Goal: Information Seeking & Learning: Learn about a topic

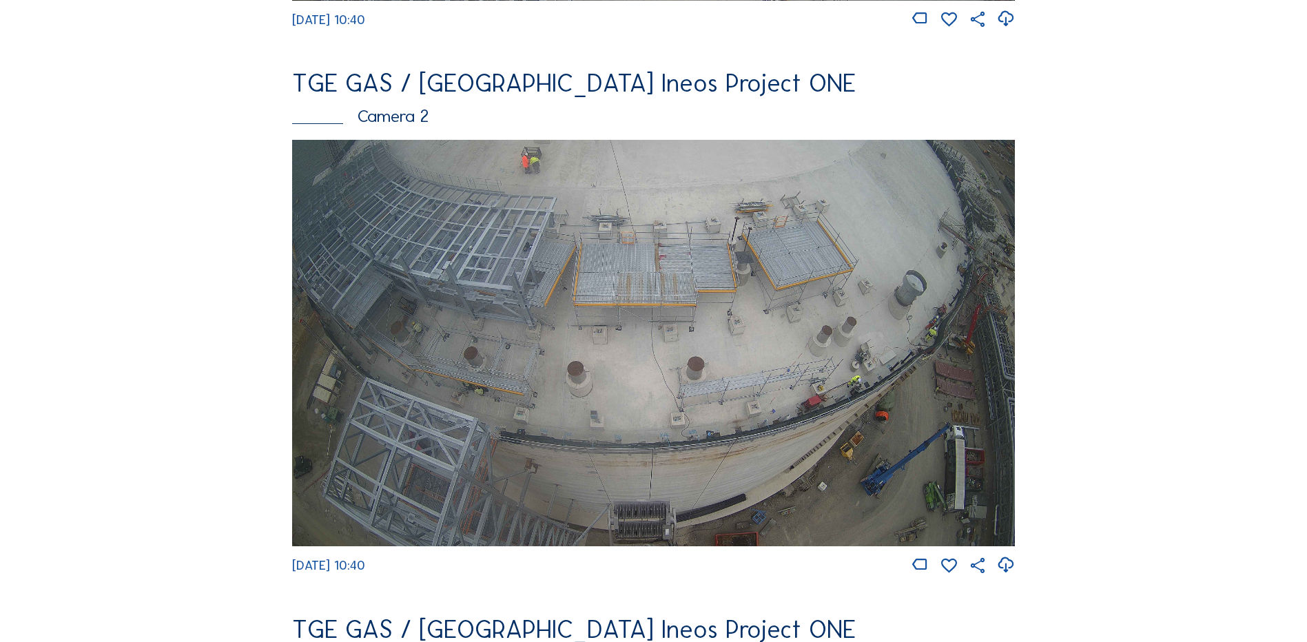
scroll to position [689, 0]
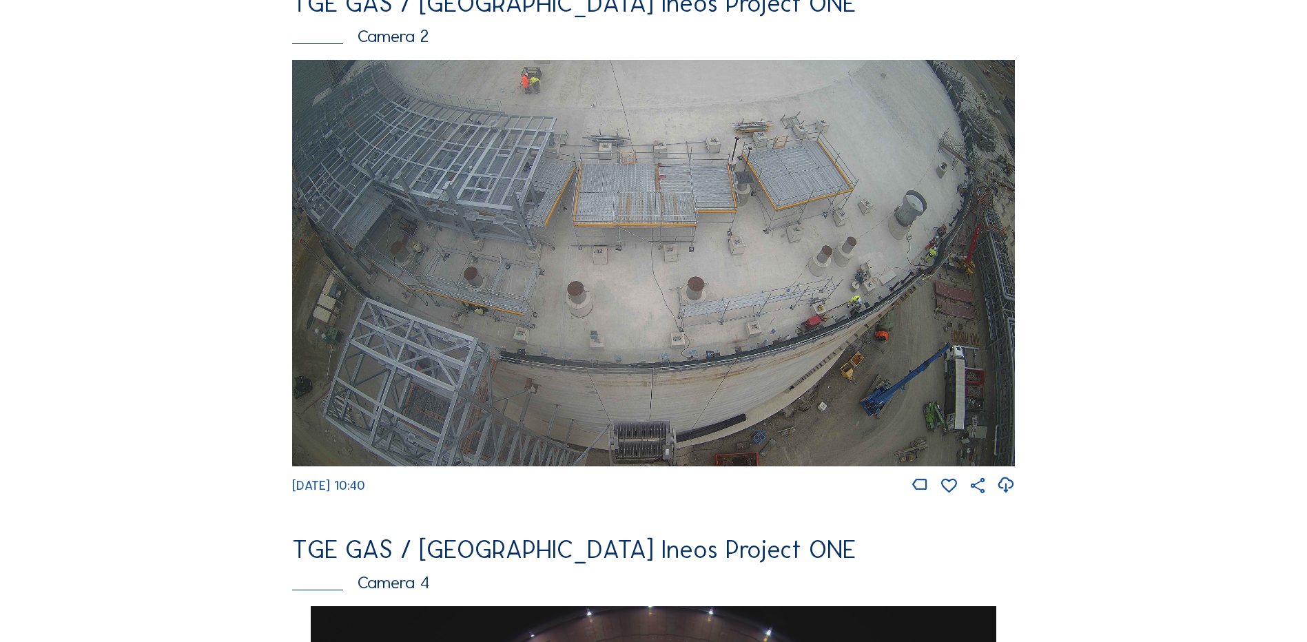
click at [774, 309] on img at bounding box center [653, 263] width 723 height 406
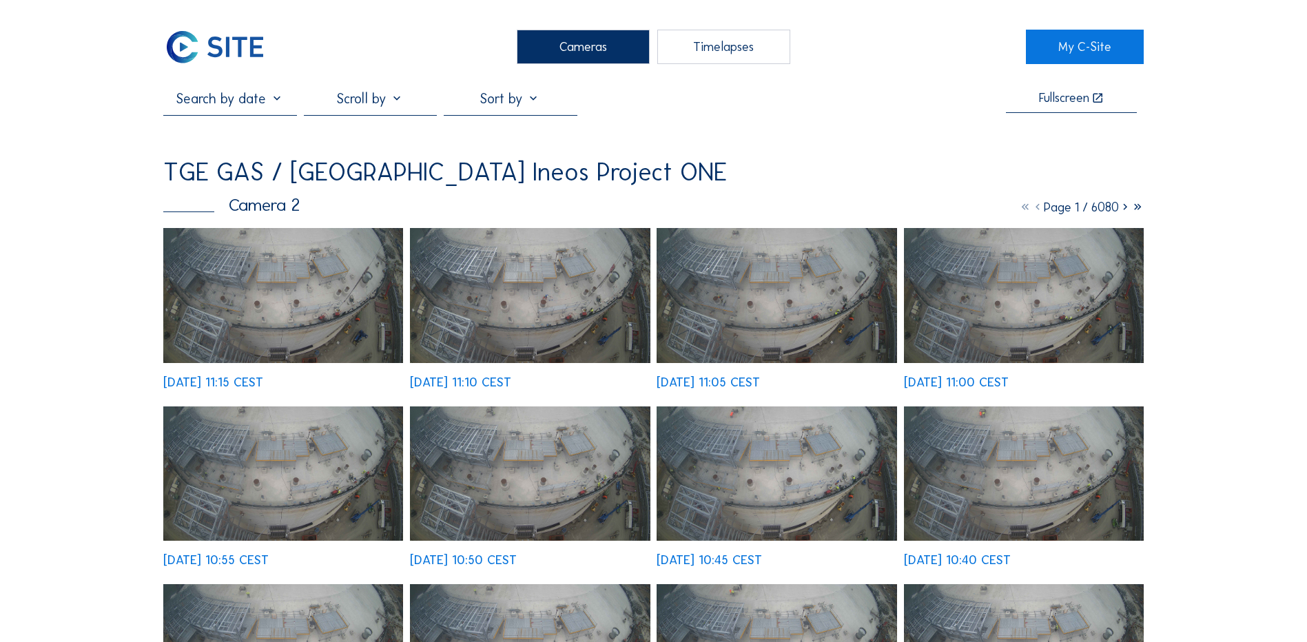
click at [723, 48] on div "Timelapses" at bounding box center [723, 47] width 133 height 34
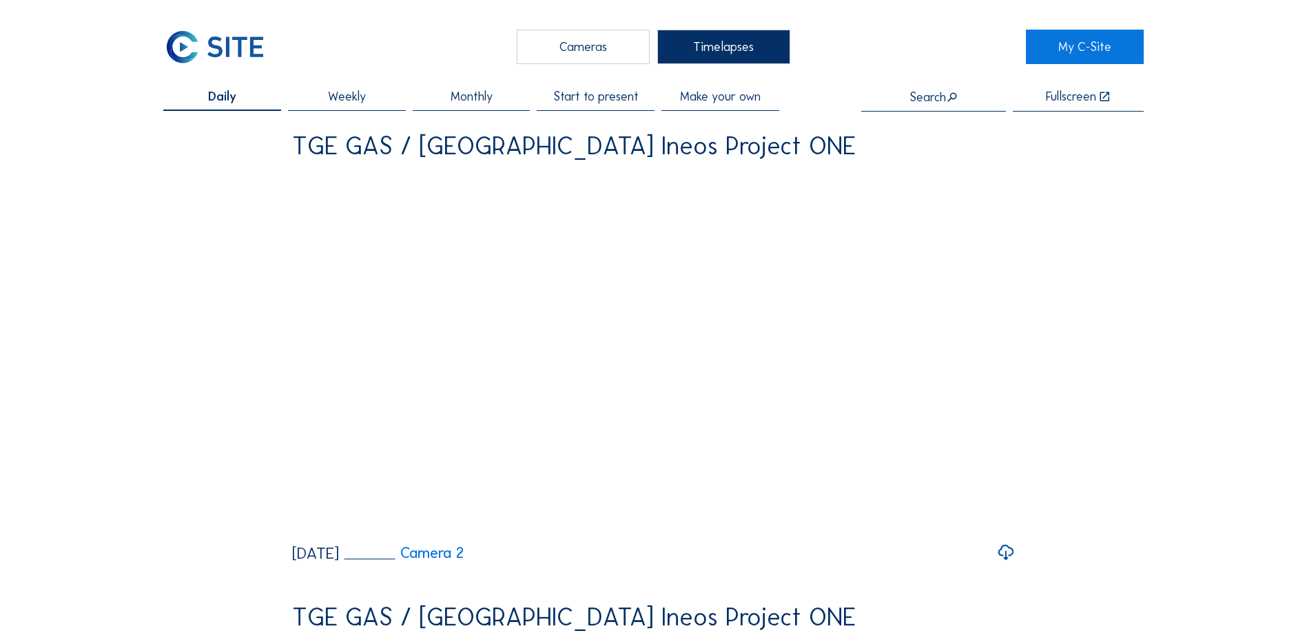
click at [1009, 564] on icon at bounding box center [1005, 552] width 19 height 23
click at [582, 50] on div "Cameras" at bounding box center [583, 47] width 133 height 34
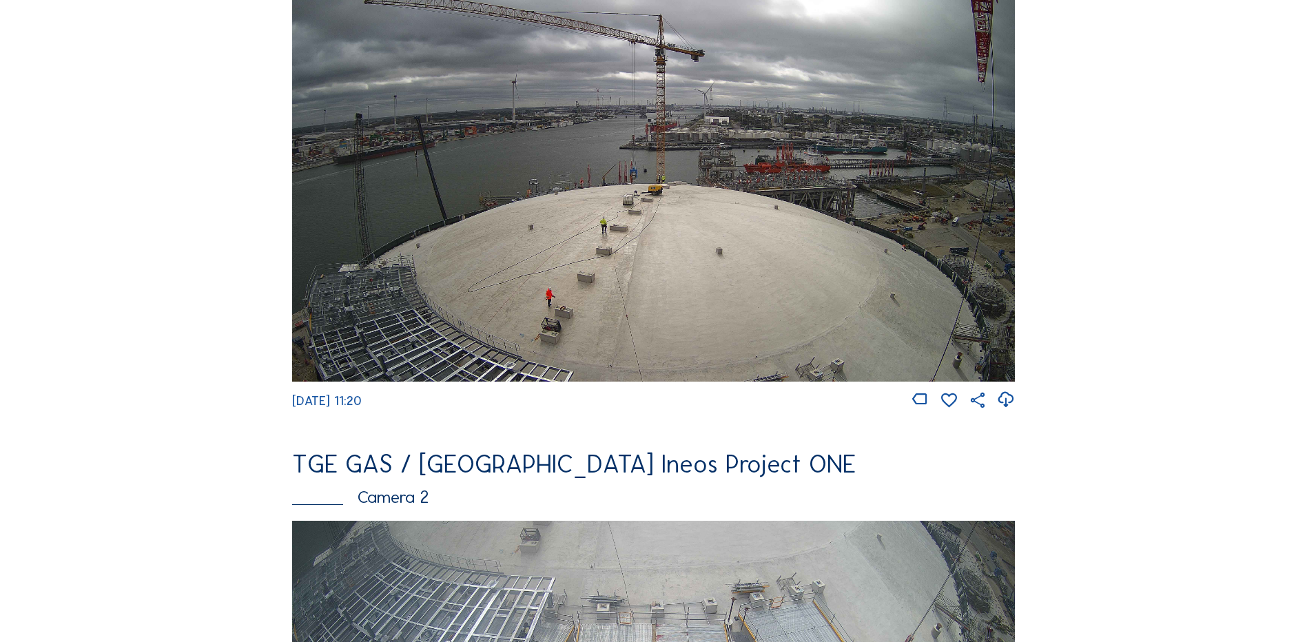
scroll to position [138, 0]
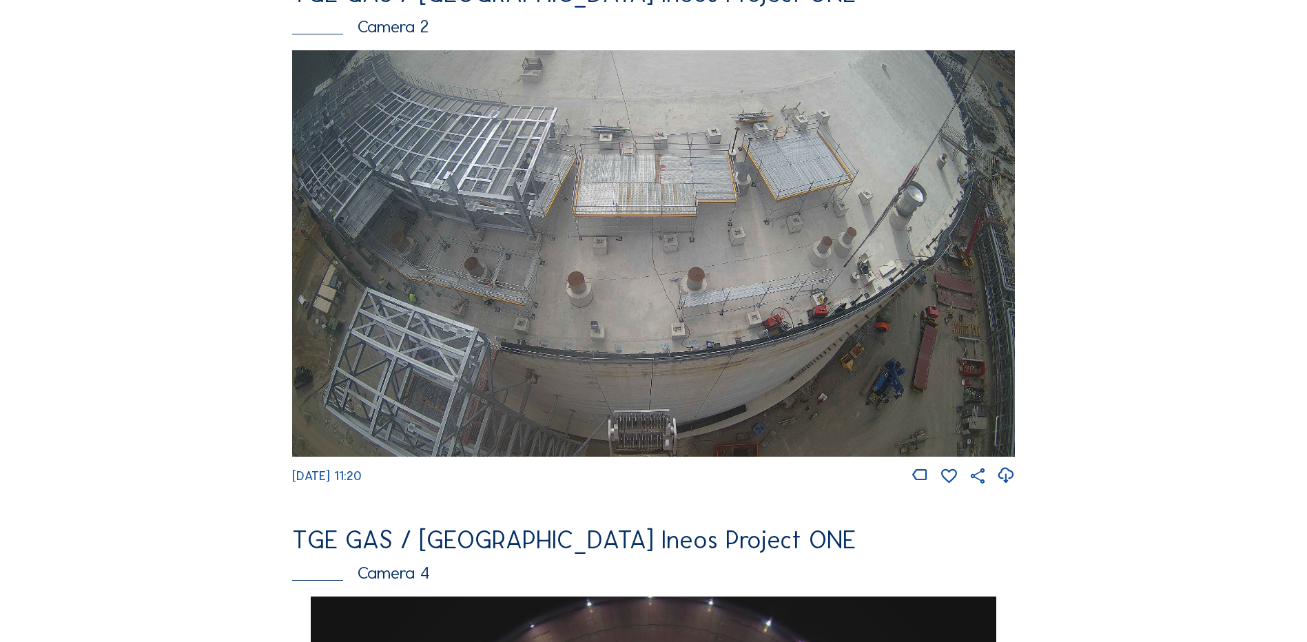
scroll to position [620, 0]
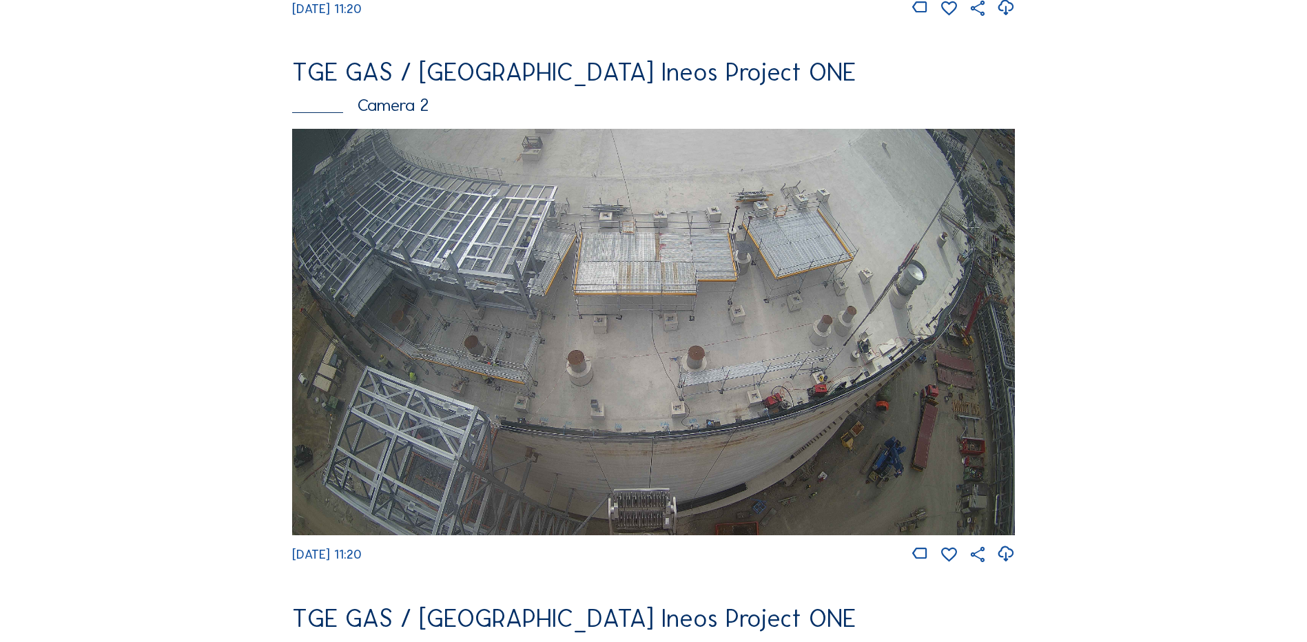
click at [394, 110] on div "Camera 2" at bounding box center [653, 104] width 723 height 17
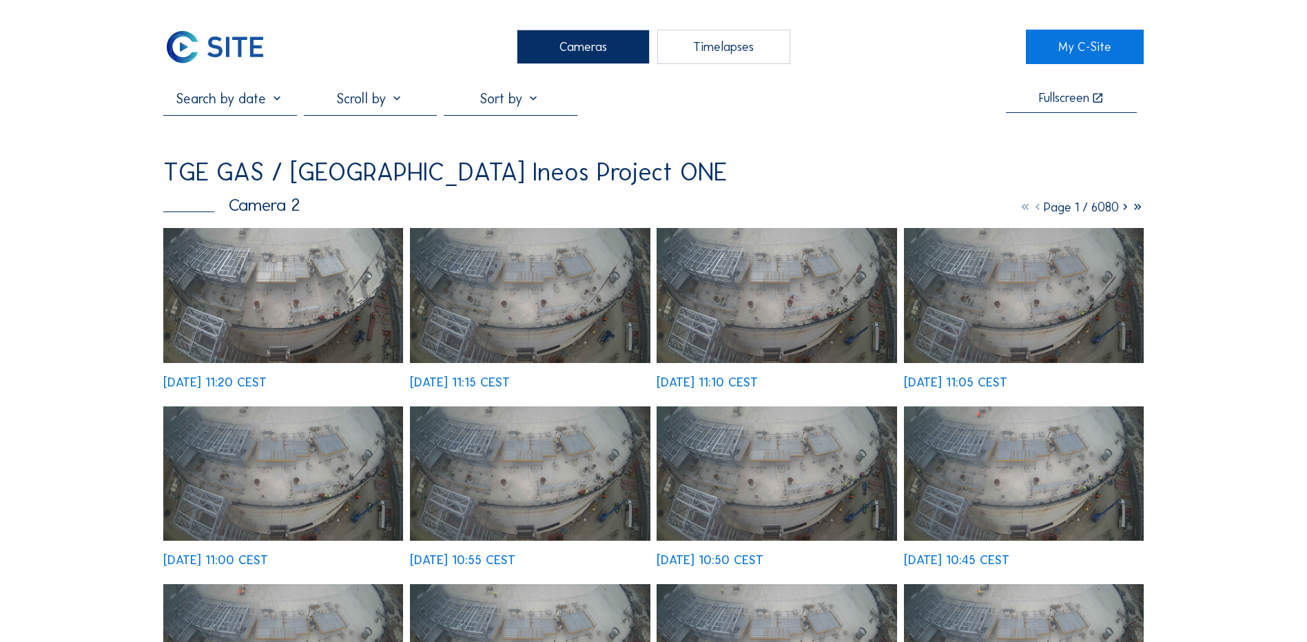
click at [1123, 214] on icon at bounding box center [1125, 207] width 12 height 15
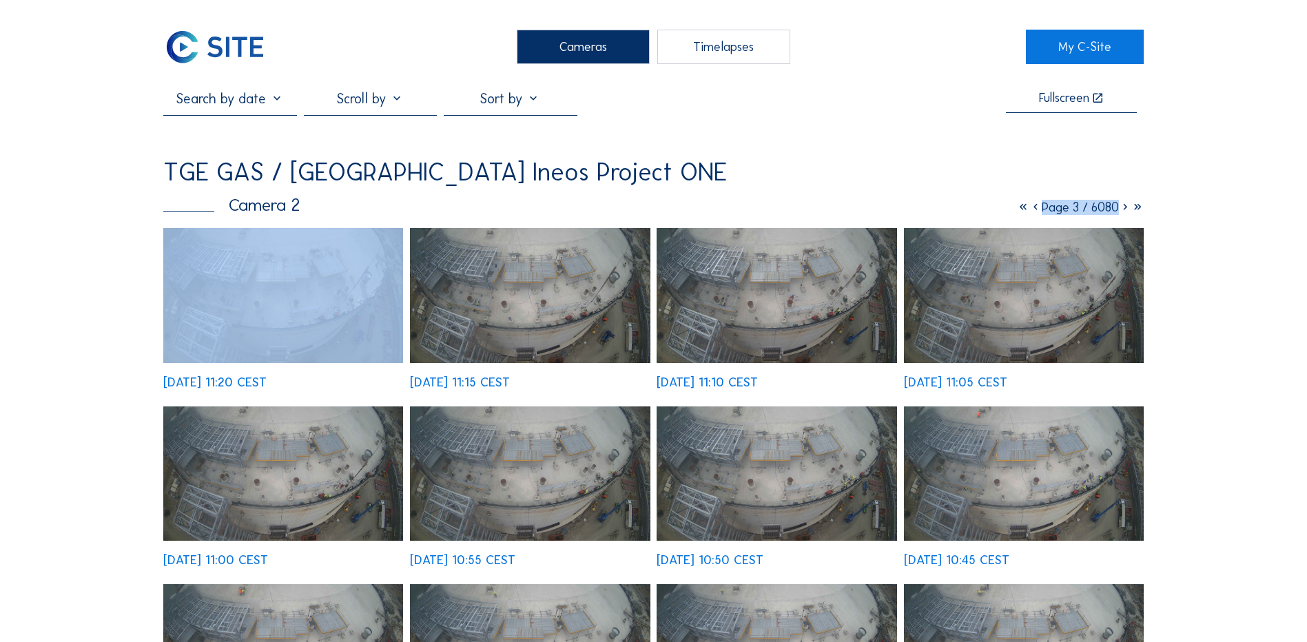
click at [1123, 214] on icon at bounding box center [1125, 207] width 12 height 15
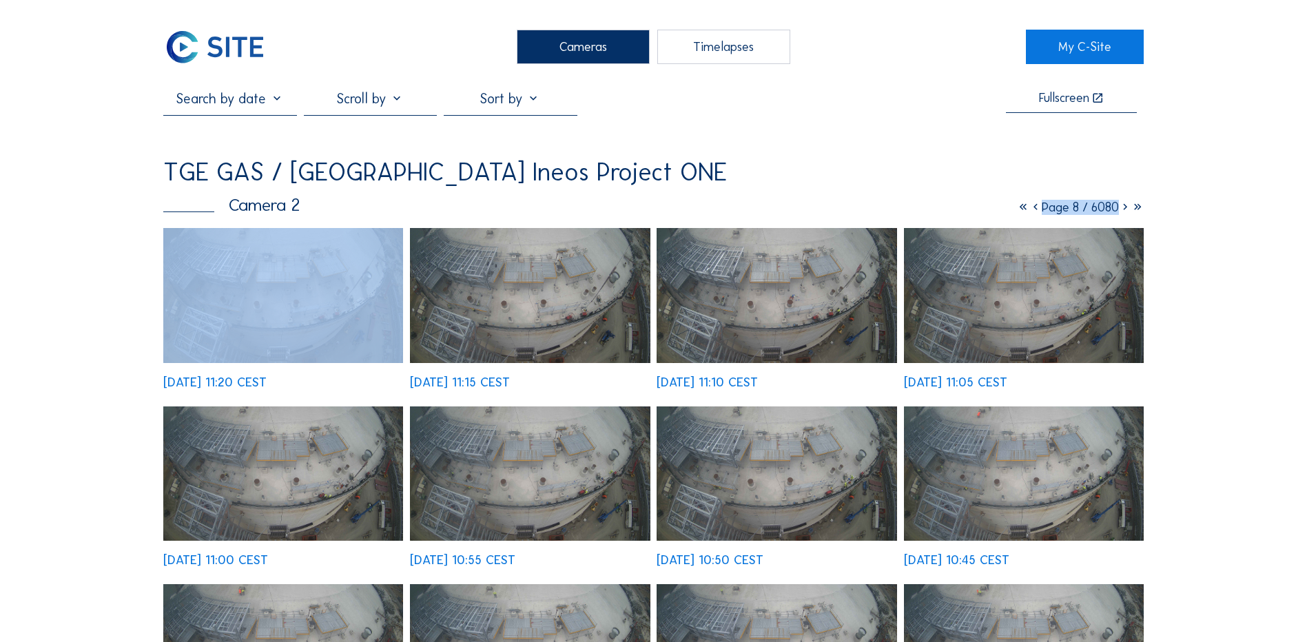
click at [1123, 214] on icon at bounding box center [1125, 207] width 12 height 15
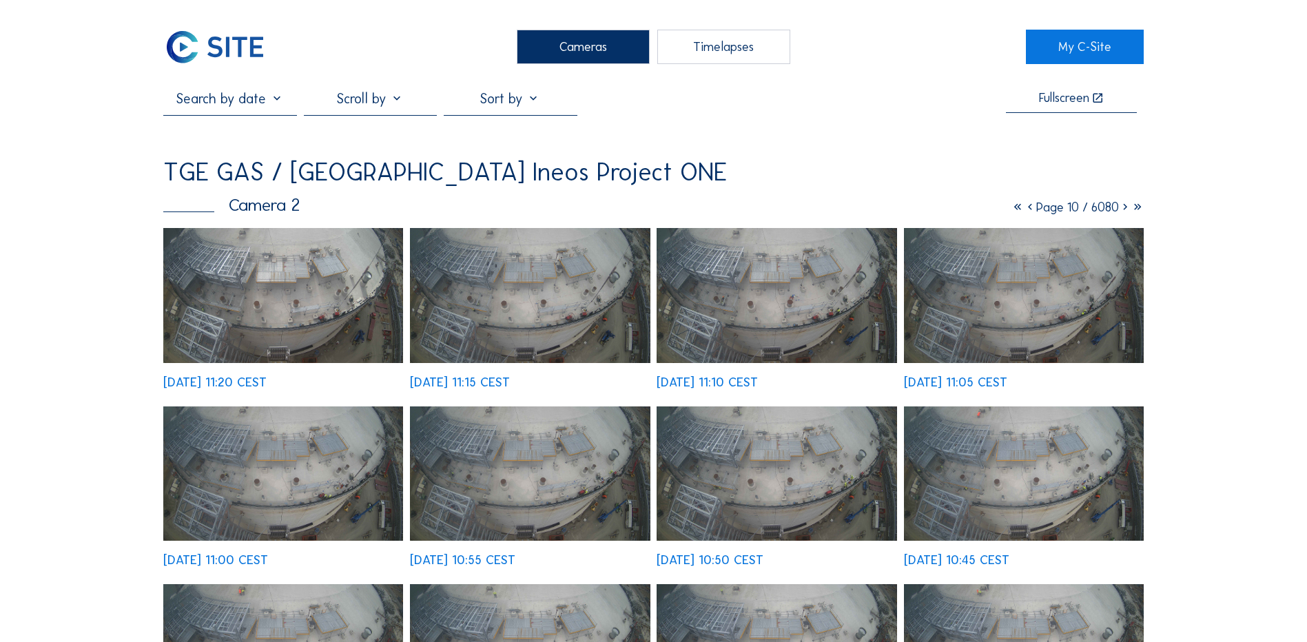
drag, startPoint x: 1123, startPoint y: 214, endPoint x: 1179, endPoint y: 263, distance: 74.7
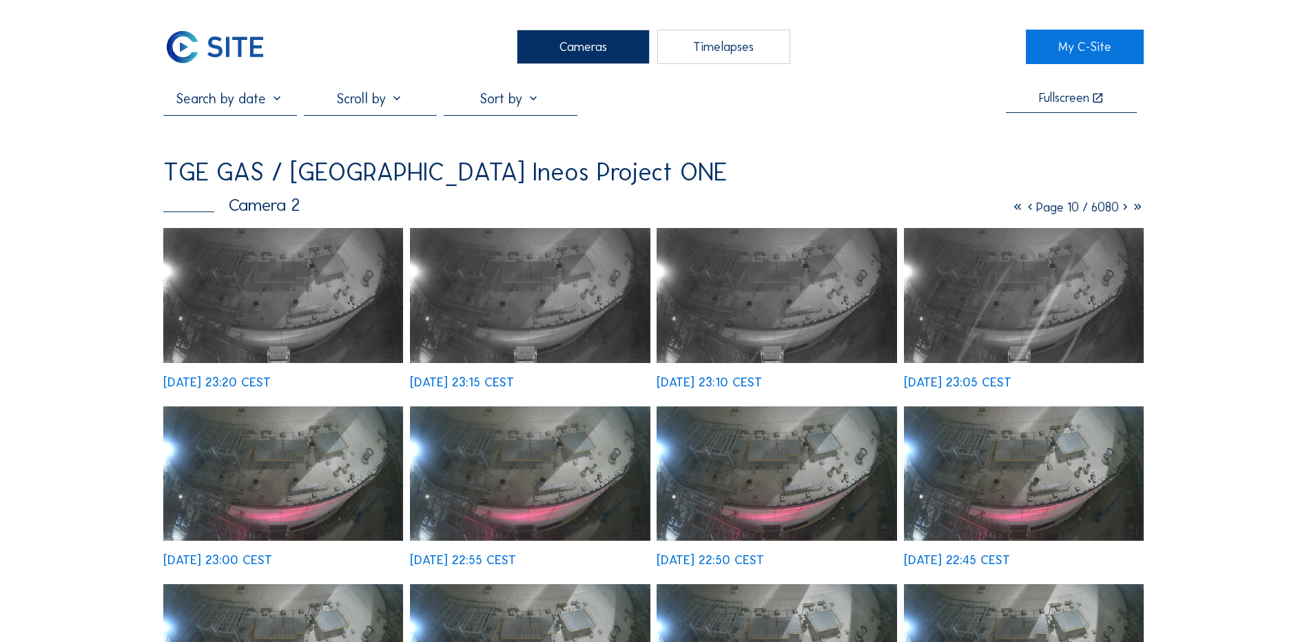
click at [1122, 210] on icon at bounding box center [1125, 207] width 12 height 15
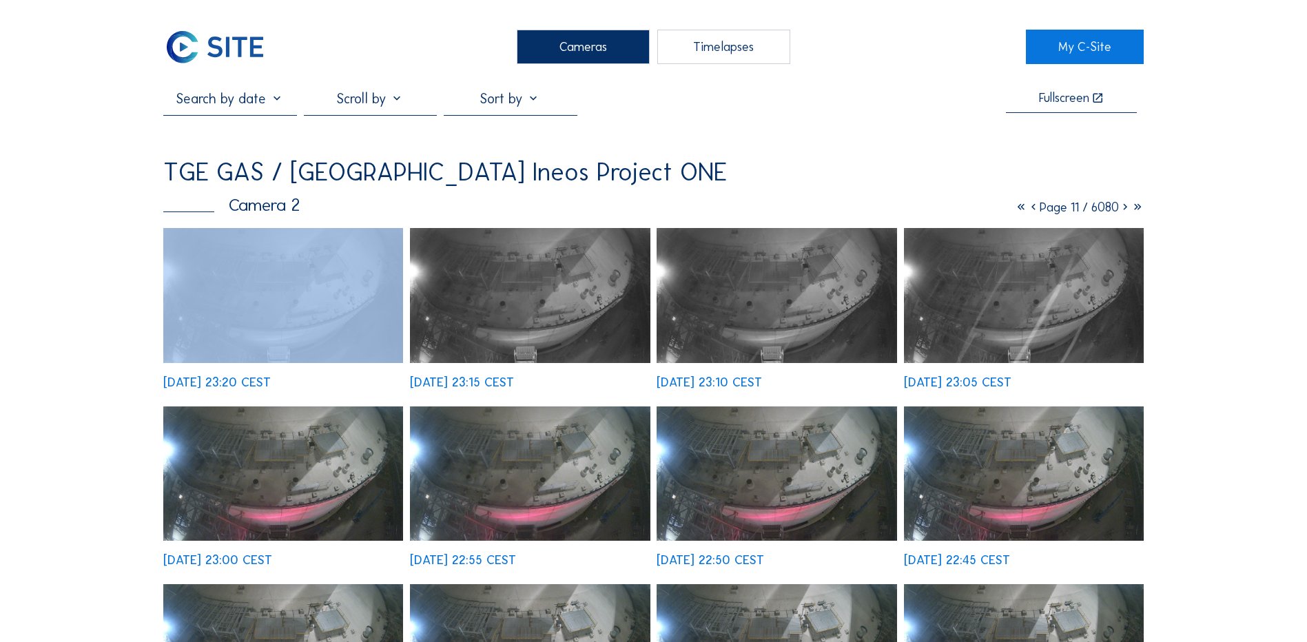
click at [1122, 210] on icon at bounding box center [1125, 207] width 12 height 15
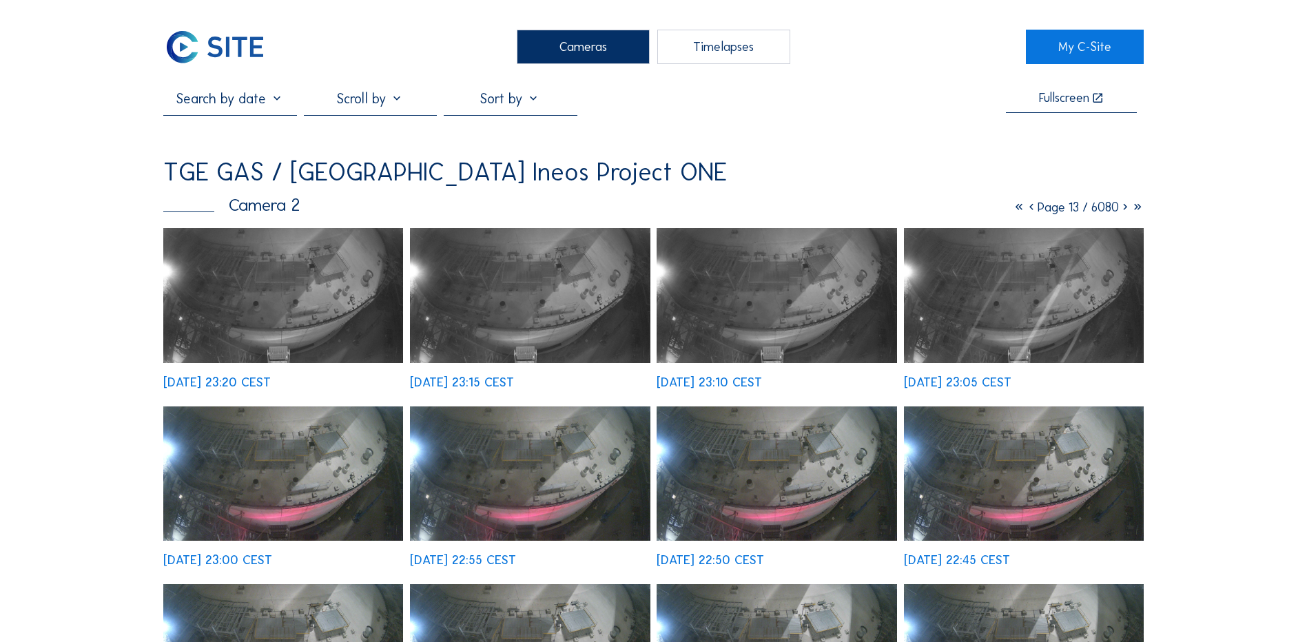
drag, startPoint x: 1122, startPoint y: 210, endPoint x: 1165, endPoint y: 271, distance: 74.2
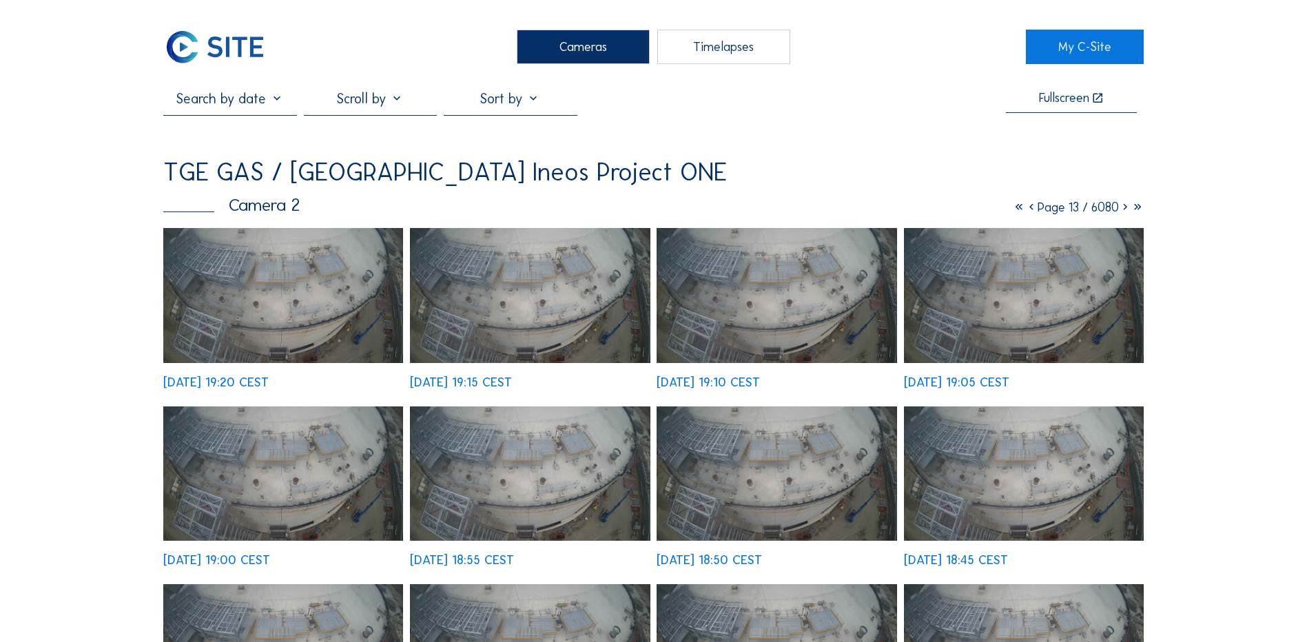
click at [1120, 207] on icon at bounding box center [1125, 207] width 12 height 15
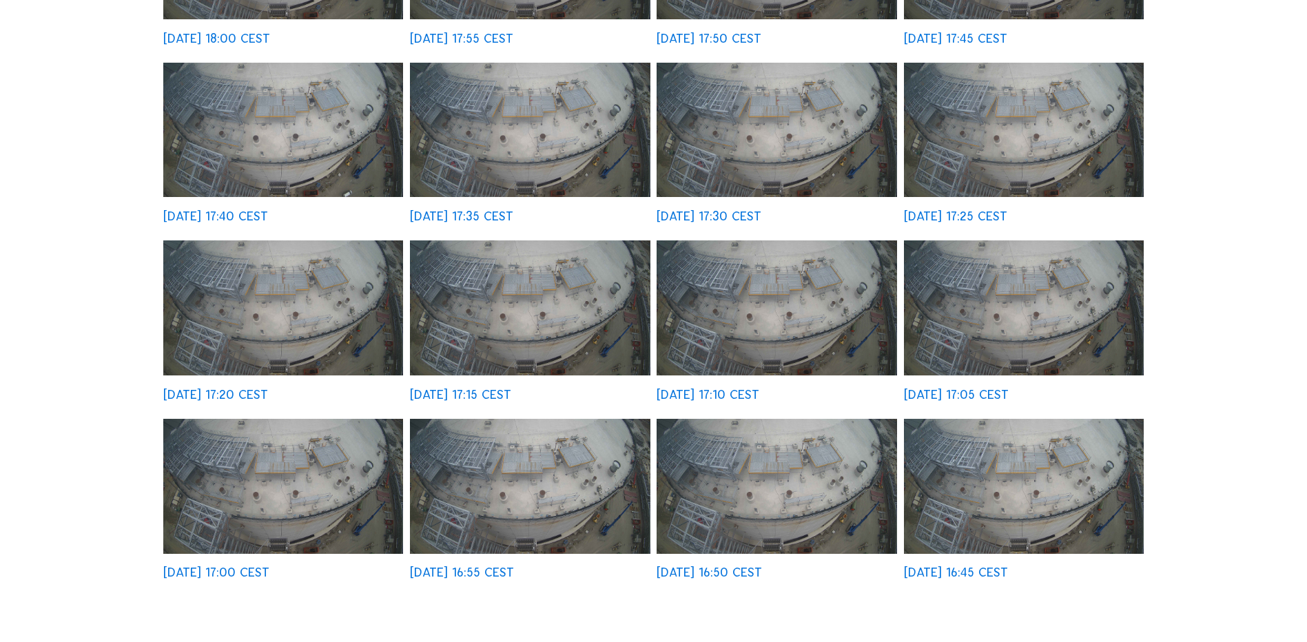
scroll to position [344, 0]
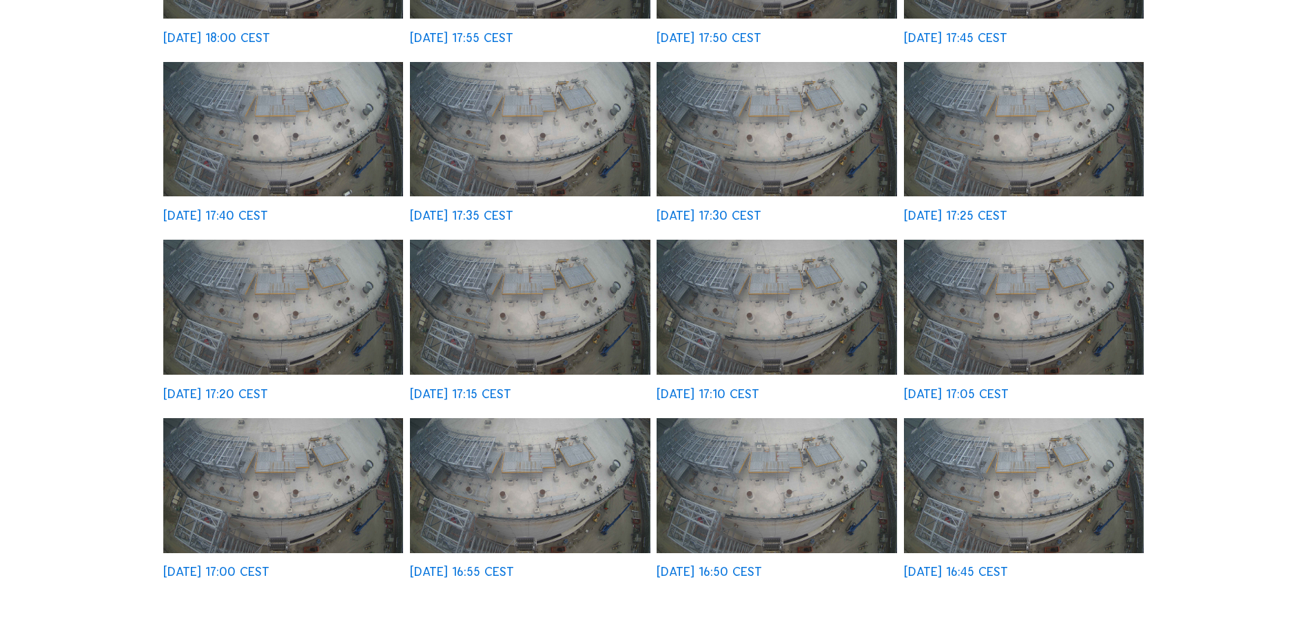
click at [1117, 524] on img at bounding box center [1024, 485] width 240 height 135
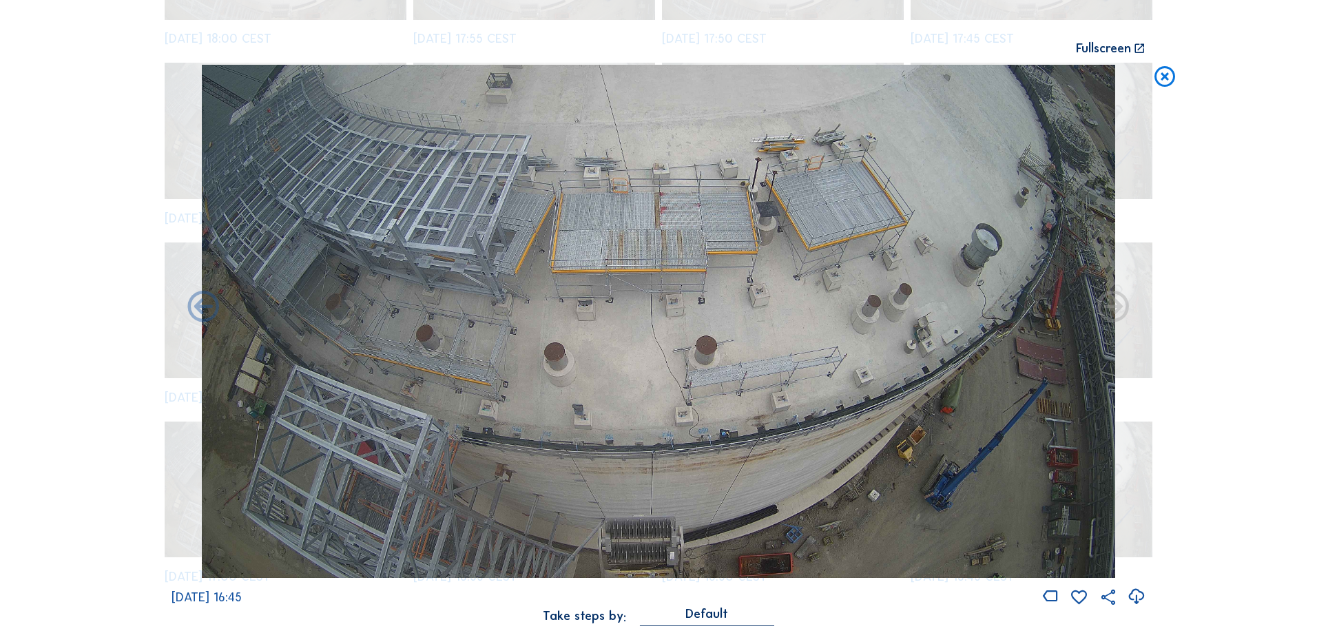
click at [1164, 76] on icon at bounding box center [1164, 77] width 25 height 25
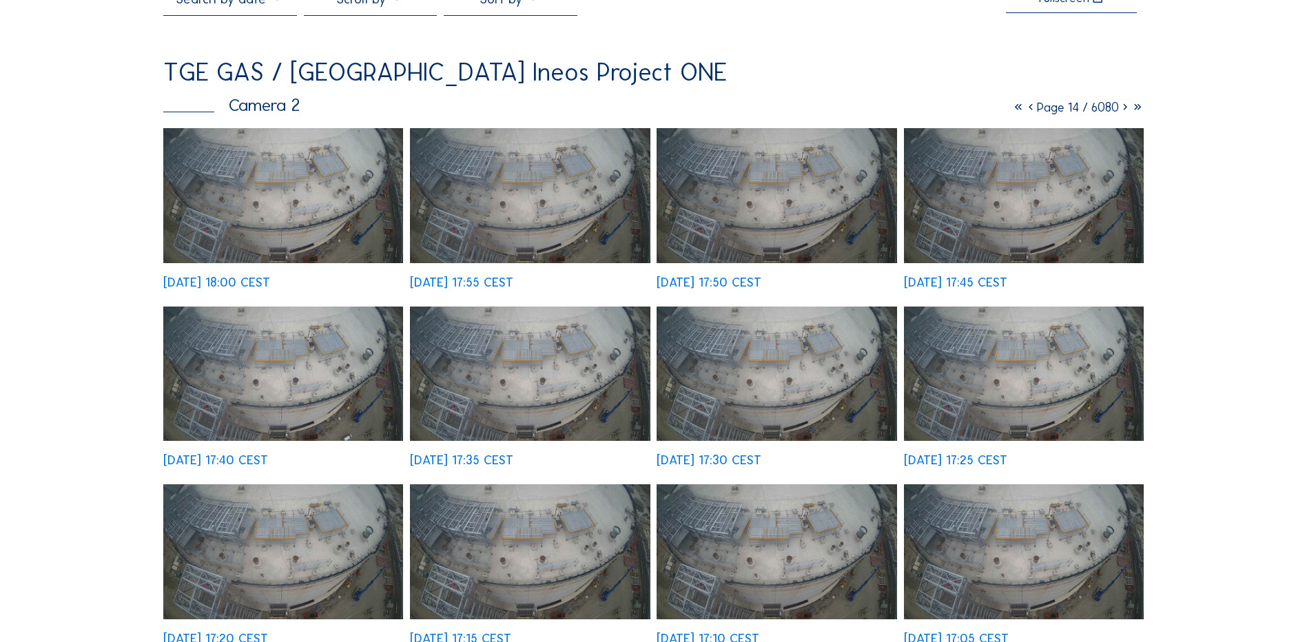
scroll to position [69, 0]
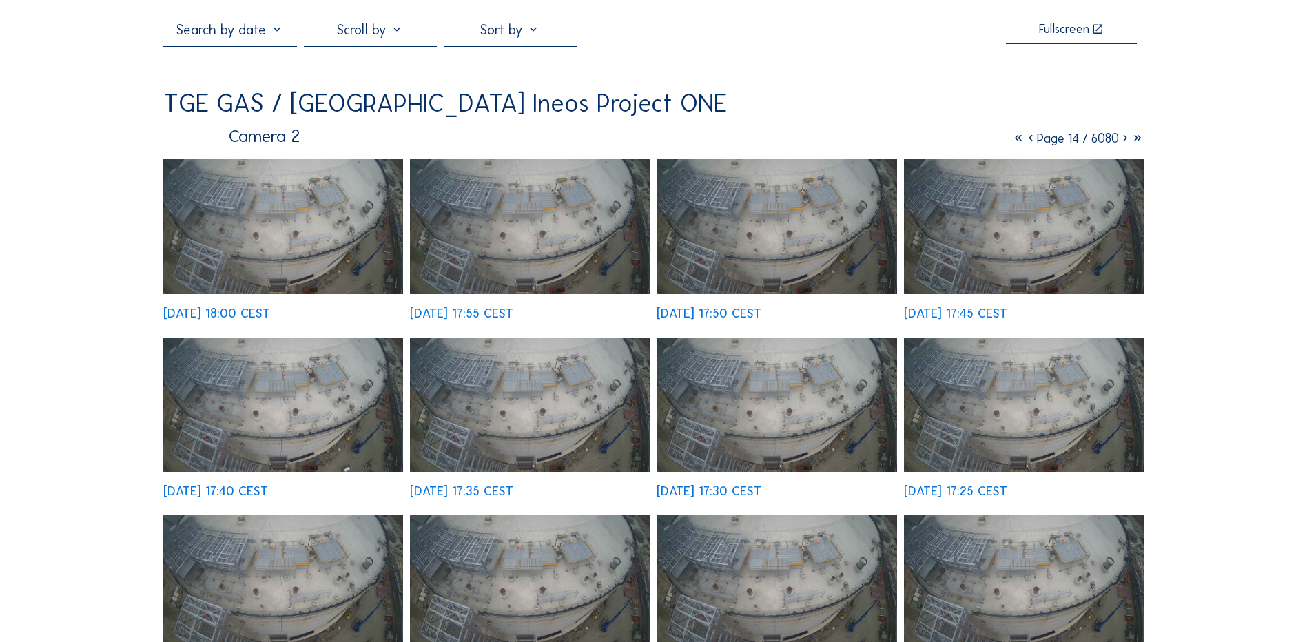
click at [1119, 139] on icon at bounding box center [1125, 138] width 12 height 15
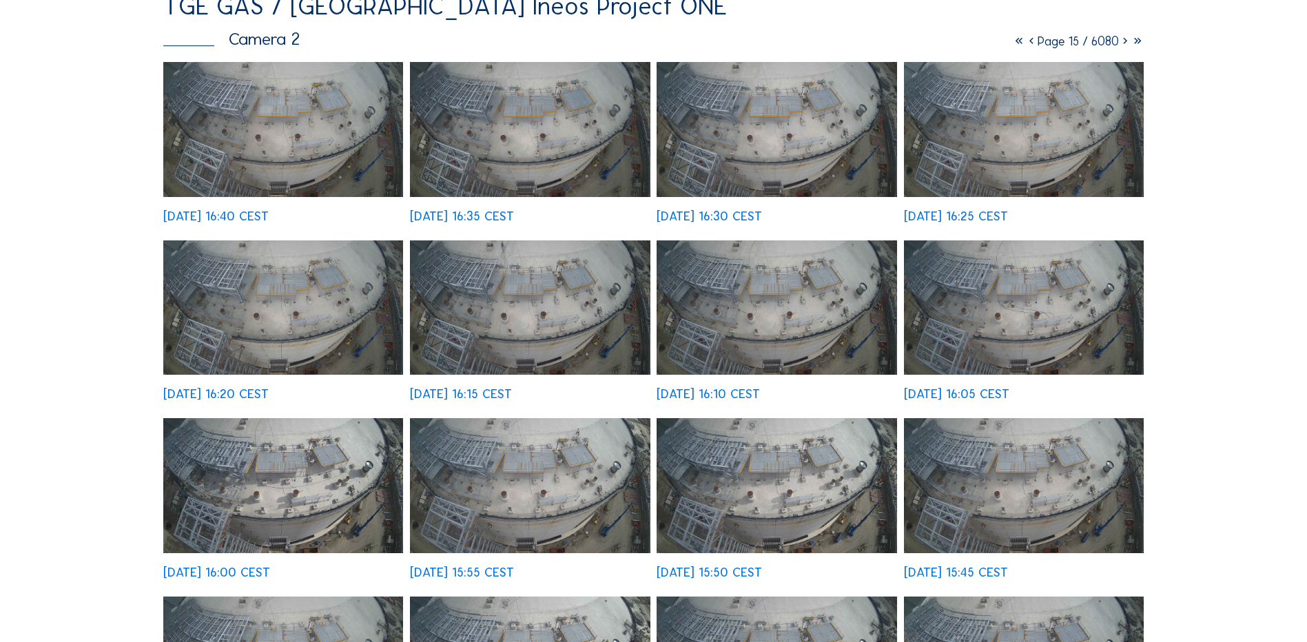
scroll to position [138, 0]
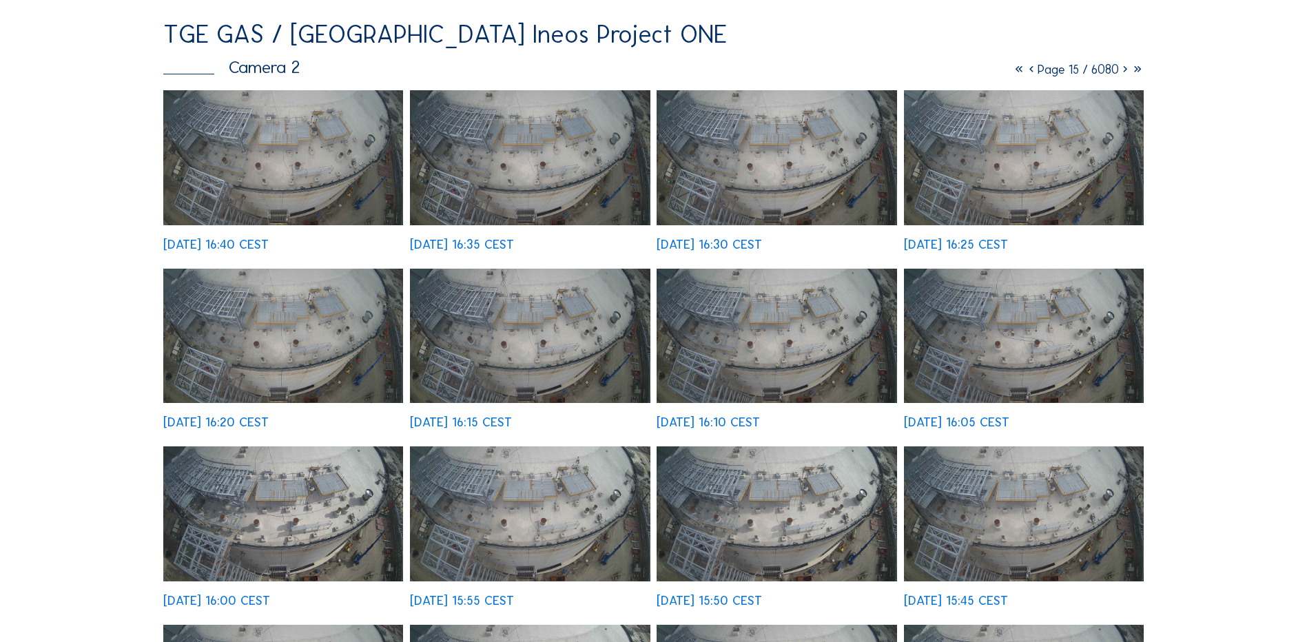
click at [1124, 69] on icon at bounding box center [1125, 69] width 12 height 15
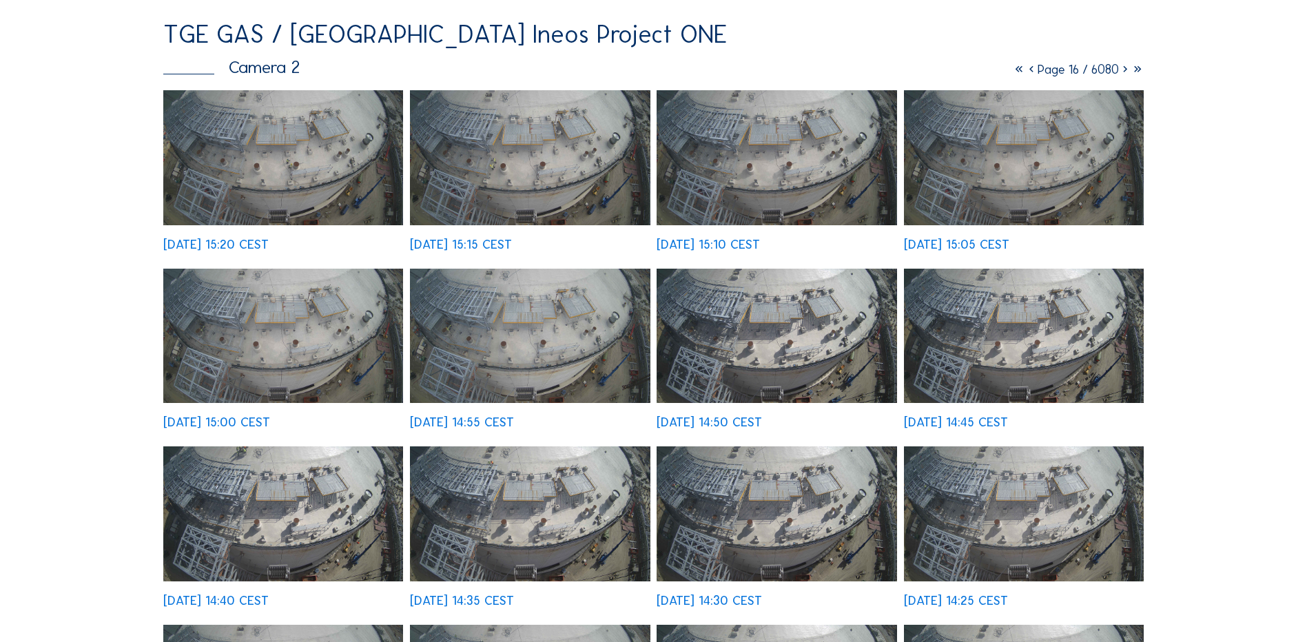
click at [1124, 71] on icon at bounding box center [1125, 69] width 12 height 15
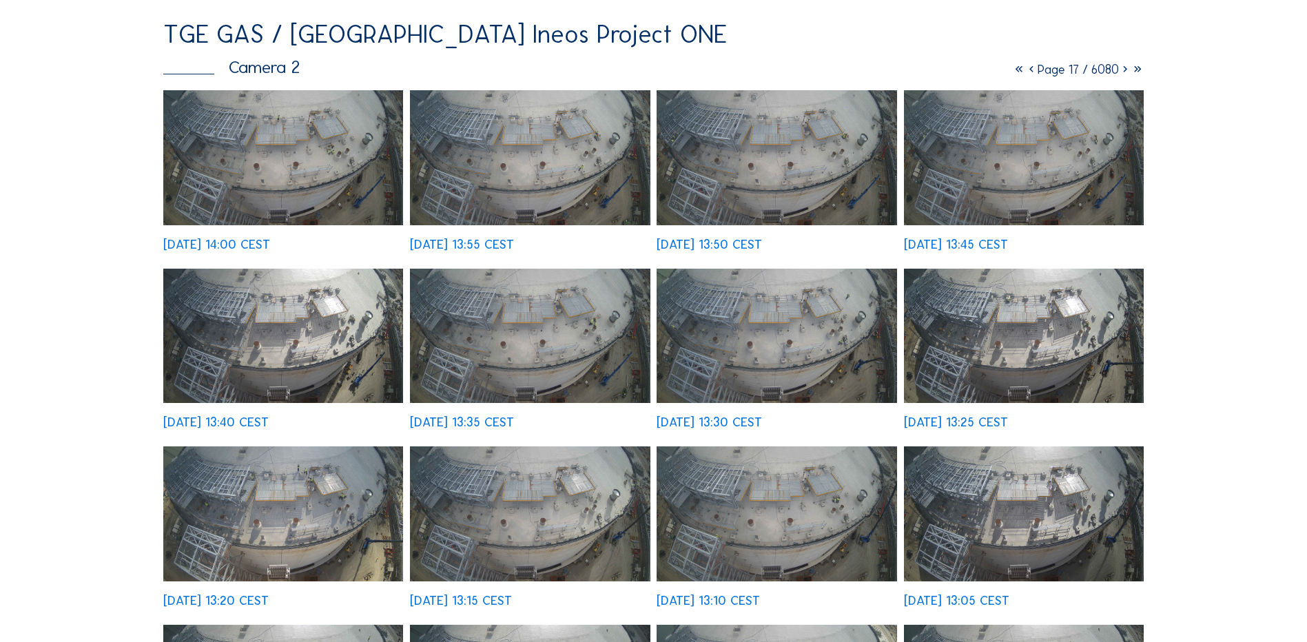
click at [1120, 74] on icon at bounding box center [1125, 69] width 12 height 15
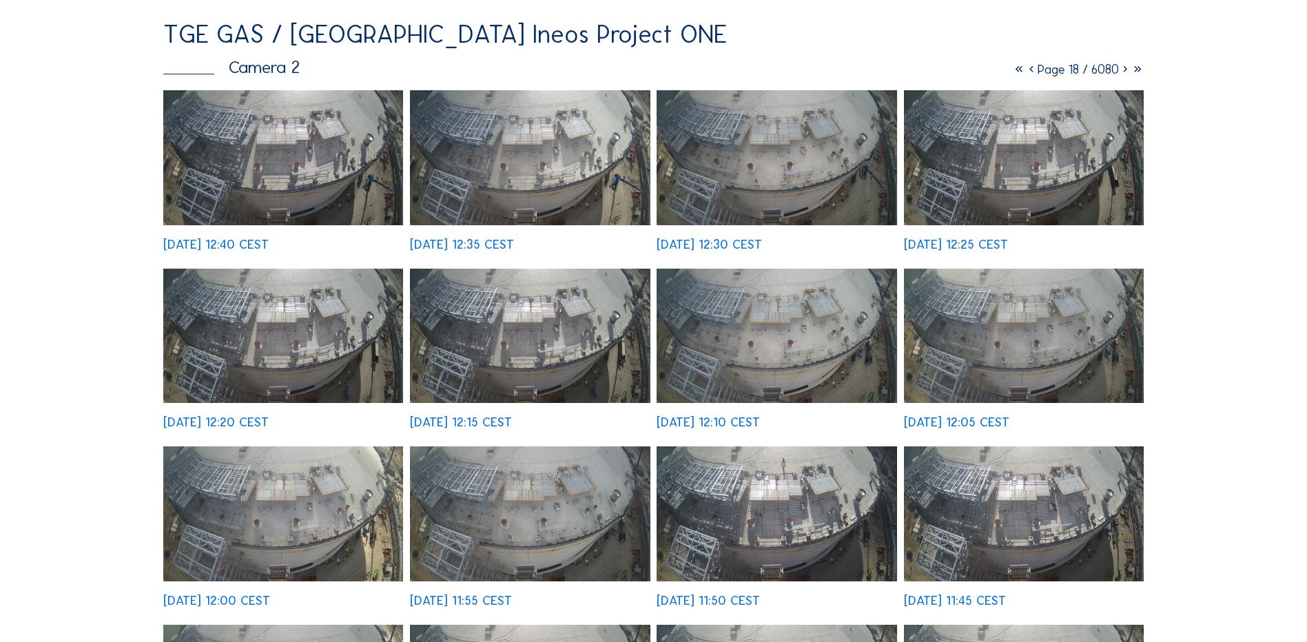
click at [1025, 73] on icon at bounding box center [1031, 69] width 12 height 15
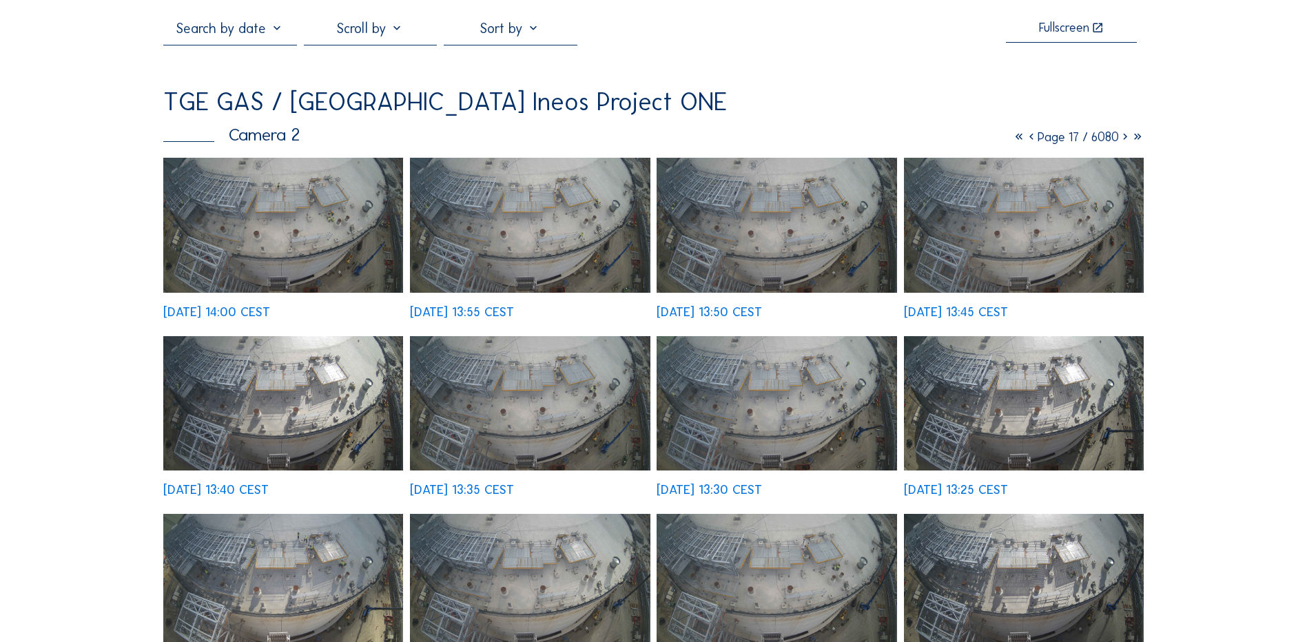
scroll to position [69, 0]
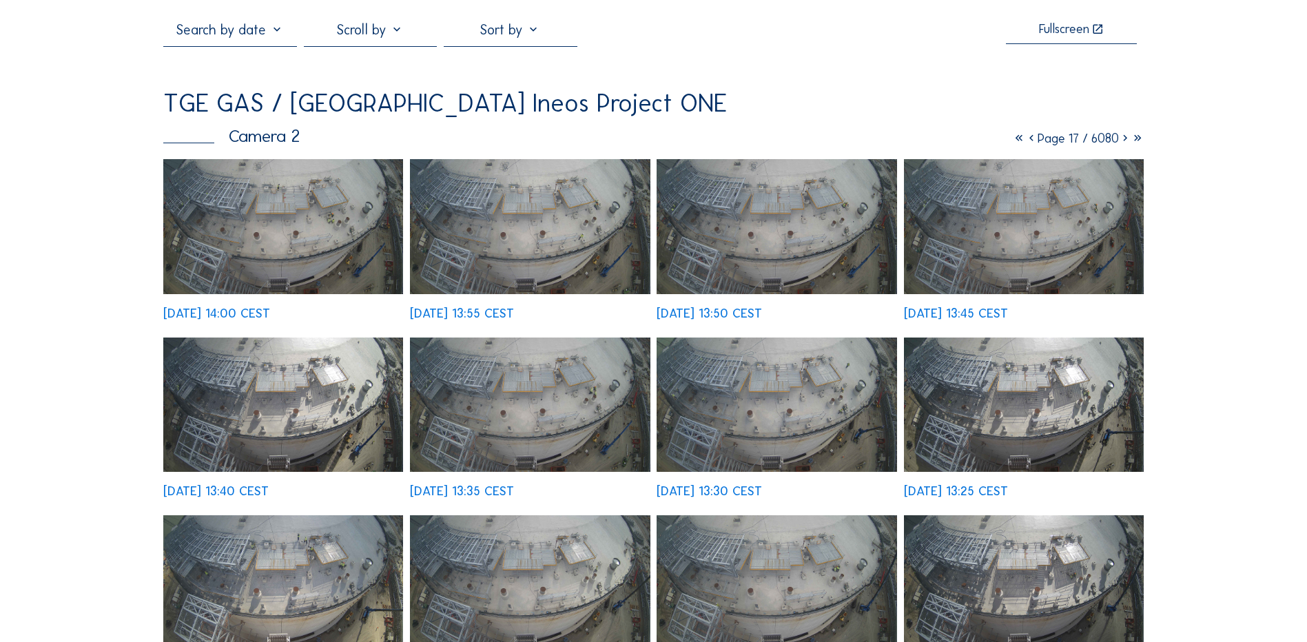
click at [1025, 141] on icon at bounding box center [1031, 138] width 12 height 15
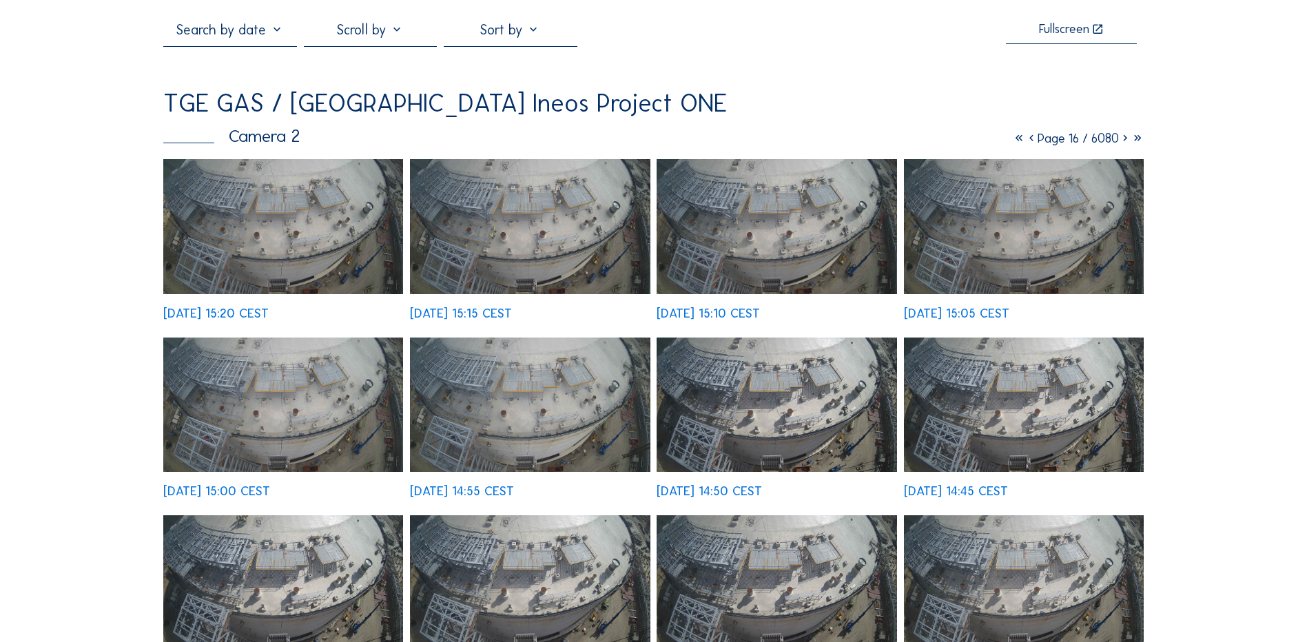
click at [304, 241] on img at bounding box center [283, 226] width 240 height 135
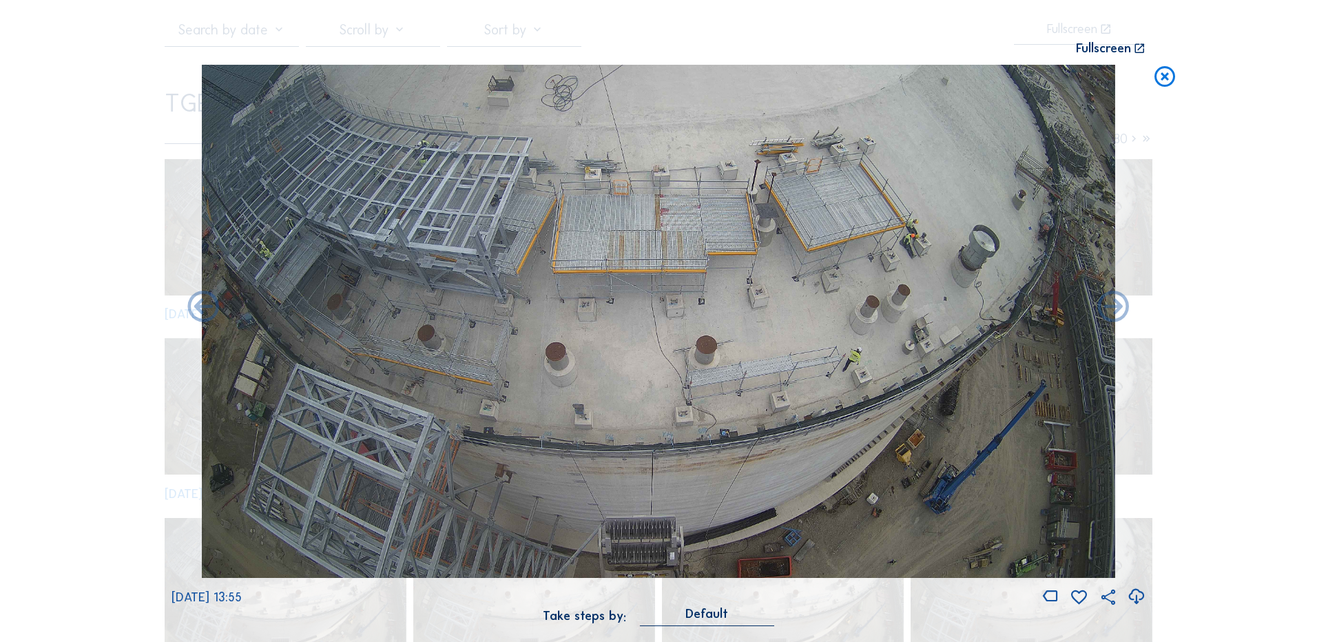
click at [812, 34] on div "Scroll to travel through time | Press 'Alt' Button + Scroll to Zoom | Click and…" at bounding box center [659, 320] width 974 height 641
click at [1164, 85] on icon at bounding box center [1164, 77] width 25 height 25
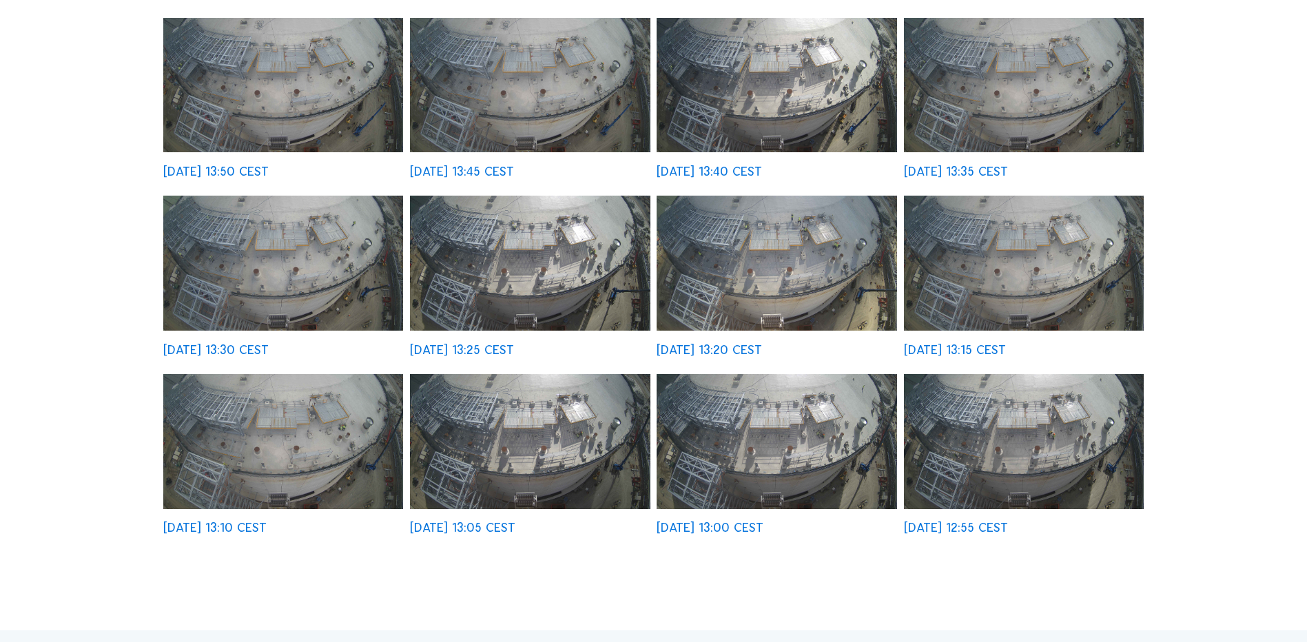
scroll to position [413, 0]
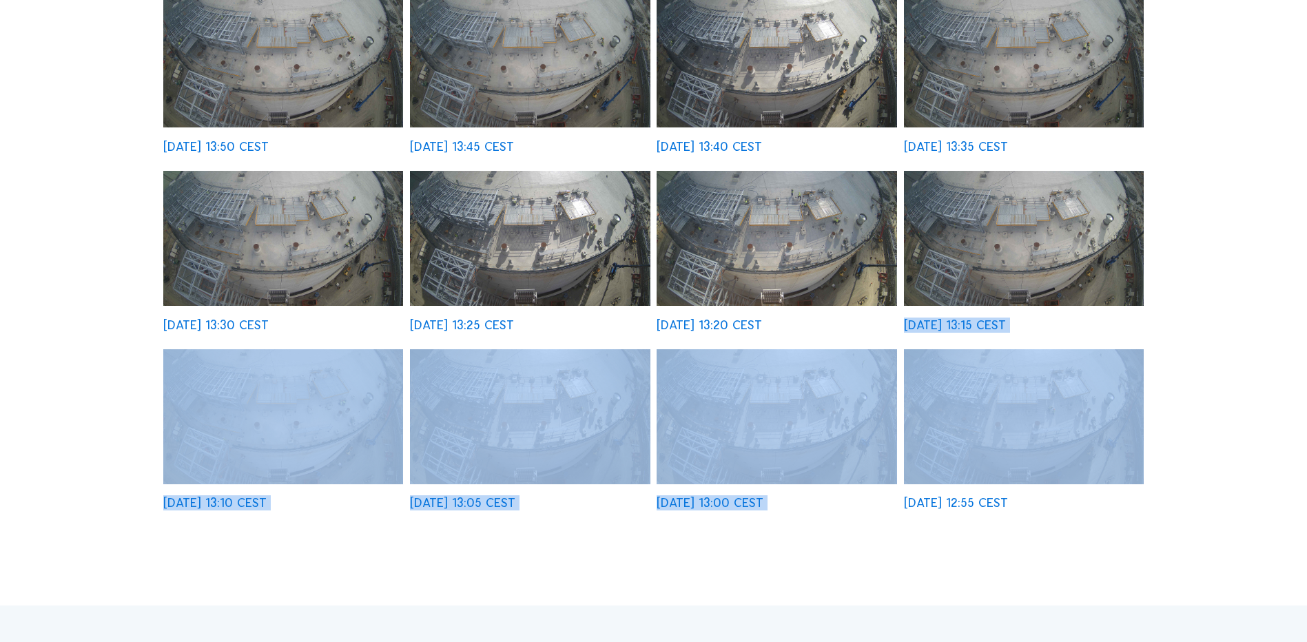
drag, startPoint x: 1194, startPoint y: 238, endPoint x: 1229, endPoint y: 459, distance: 223.9
click at [1229, 459] on div "Cameras Timelapses My C-Site Fullscreen TGE GAS / [GEOGRAPHIC_DATA] Ineos Proje…" at bounding box center [653, 350] width 1307 height 1527
drag, startPoint x: 1229, startPoint y: 459, endPoint x: 1190, endPoint y: 348, distance: 117.7
click at [1190, 348] on div "Cameras Timelapses My C-Site Fullscreen TGE GAS / [GEOGRAPHIC_DATA] Ineos Proje…" at bounding box center [653, 350] width 1307 height 1527
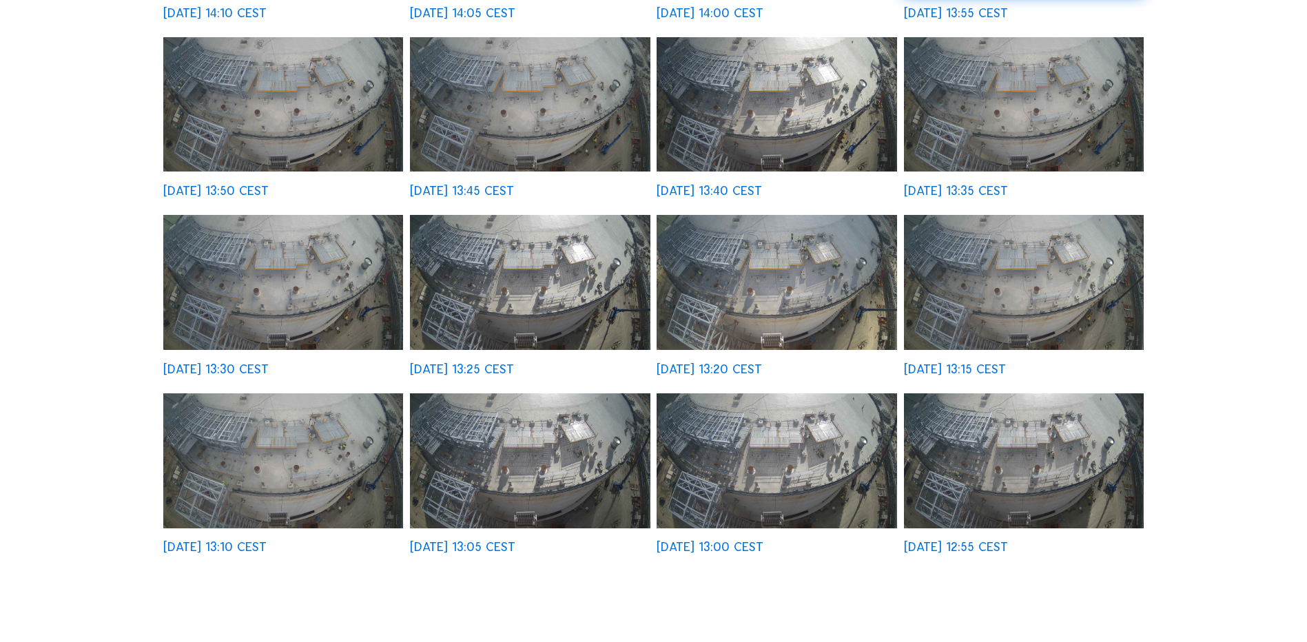
scroll to position [344, 0]
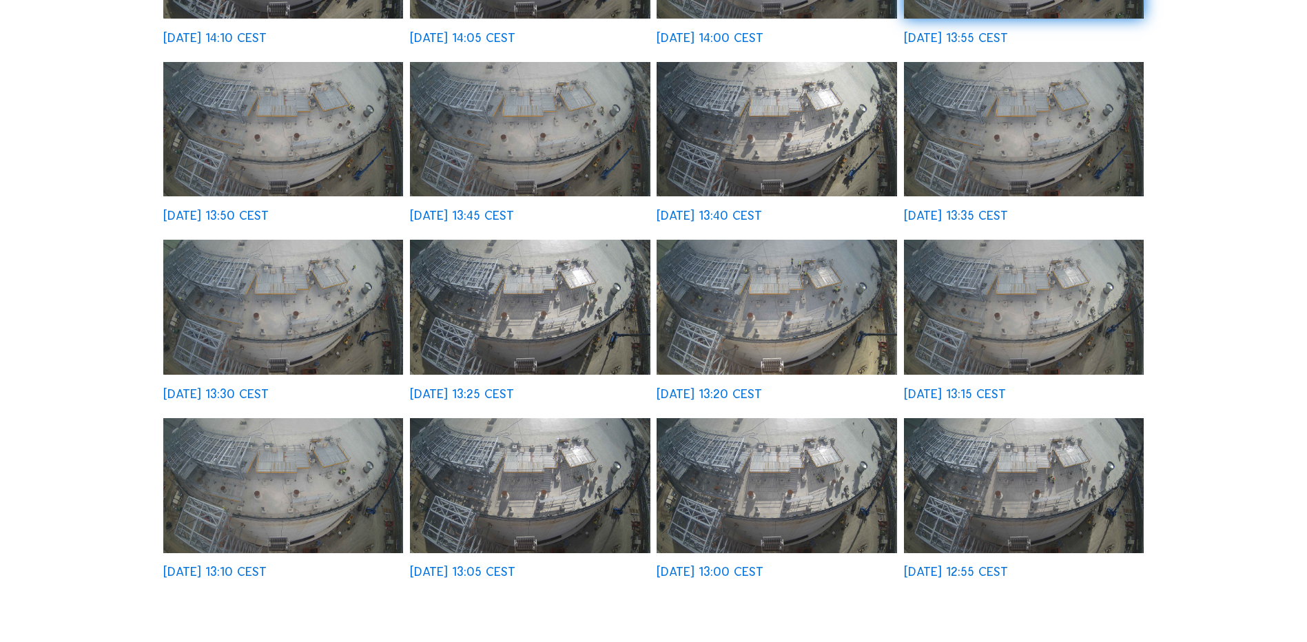
click at [978, 476] on img at bounding box center [1024, 485] width 240 height 135
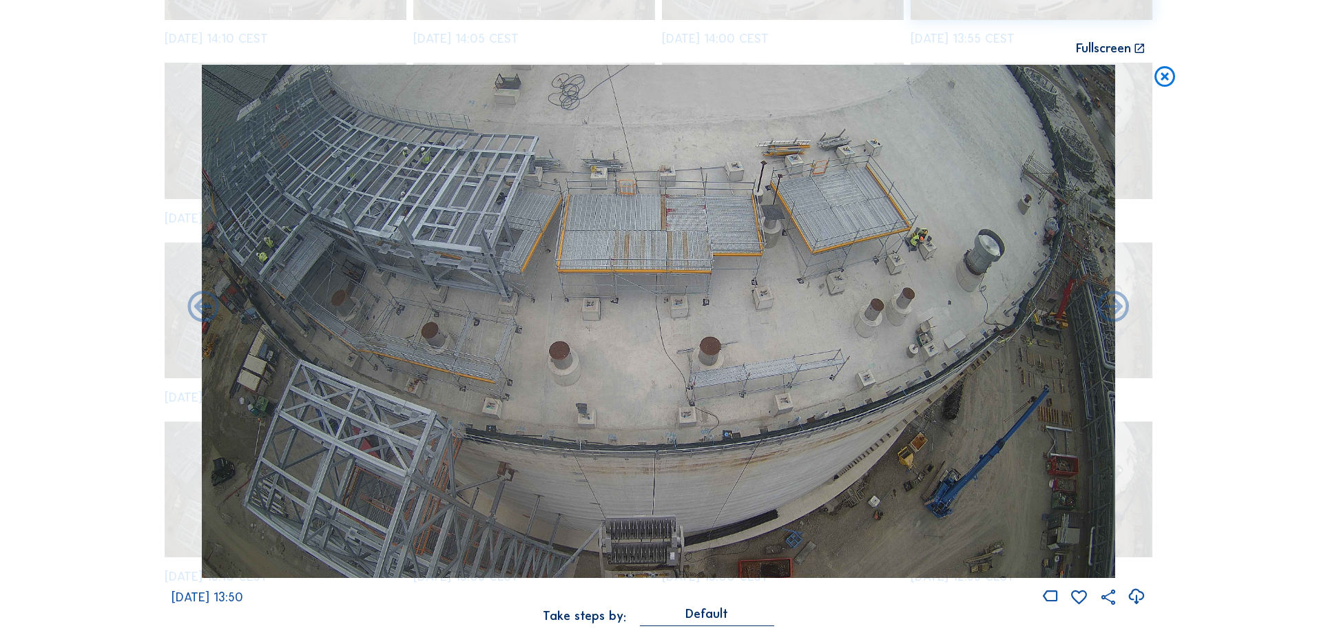
click at [1168, 79] on icon at bounding box center [1164, 77] width 25 height 25
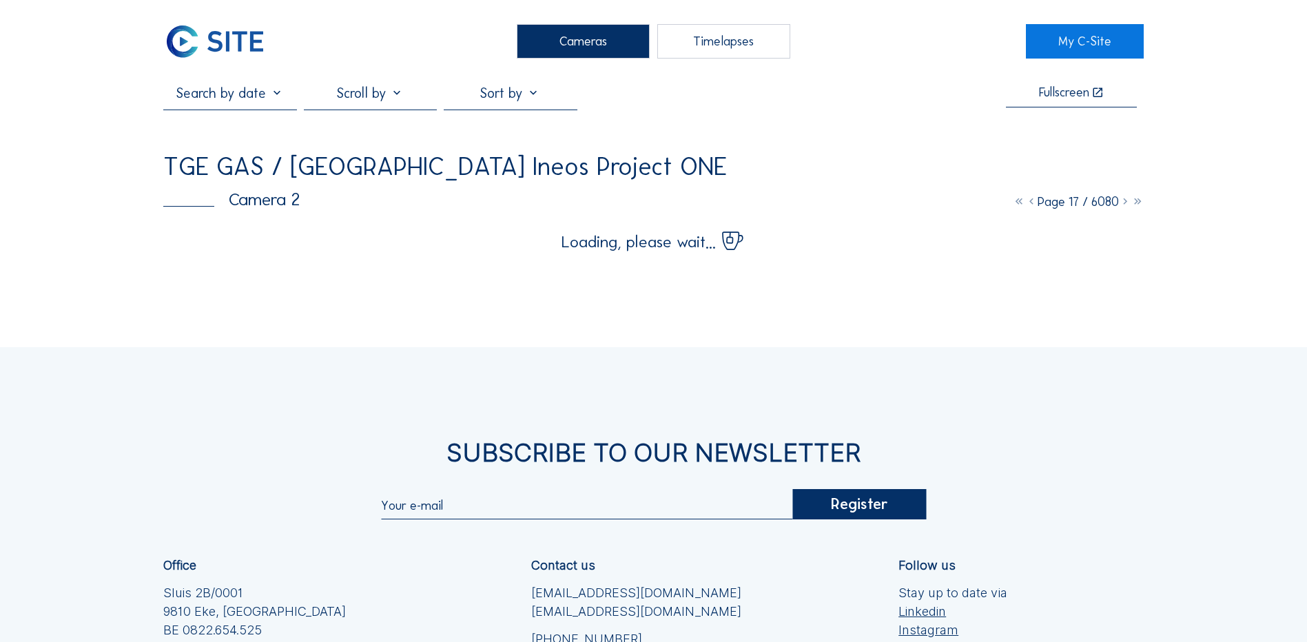
scroll to position [0, 0]
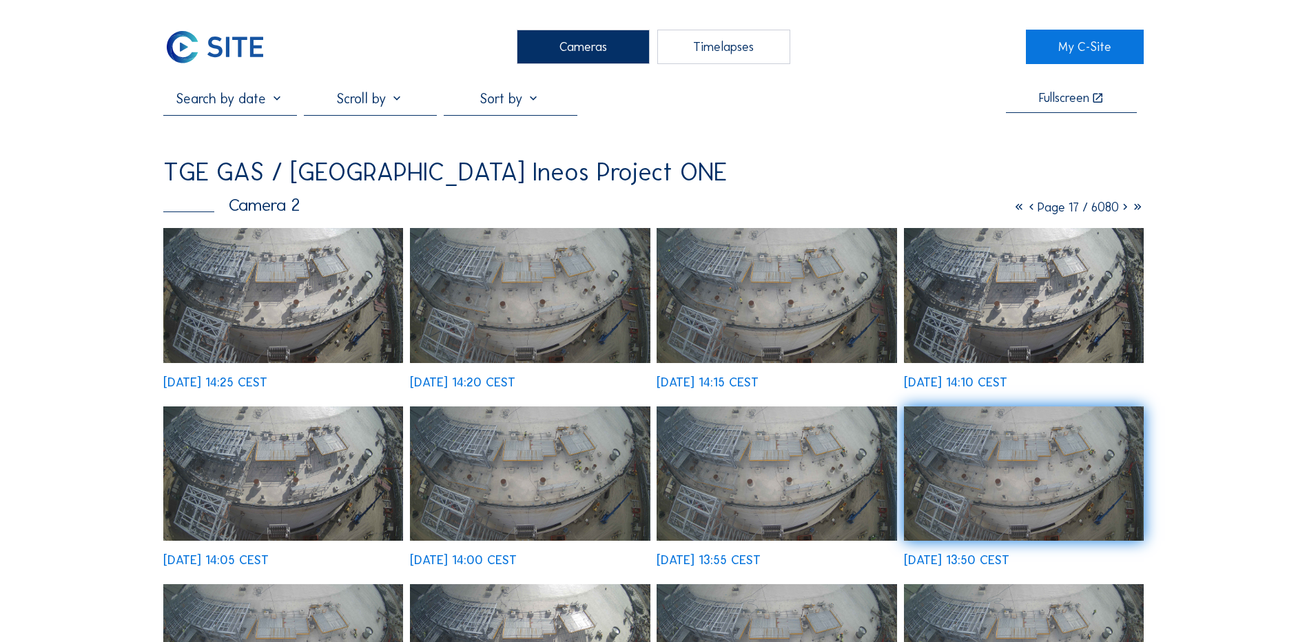
click at [606, 45] on div "Cameras" at bounding box center [583, 47] width 133 height 34
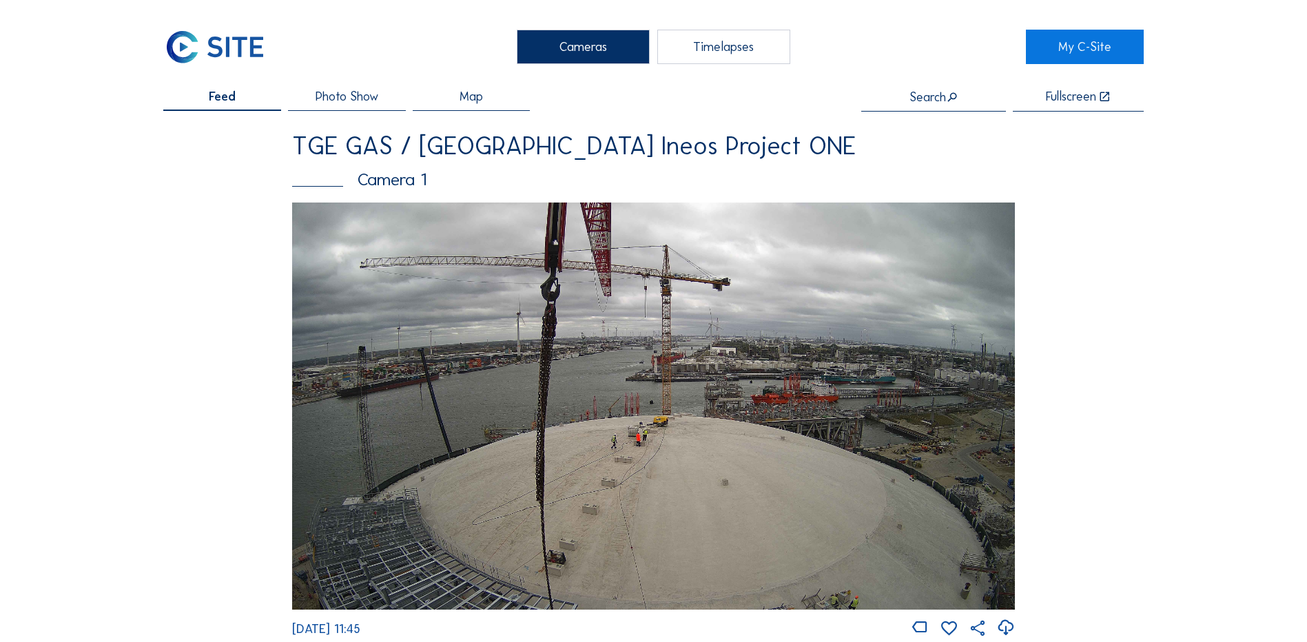
click at [397, 171] on div "Camera 1" at bounding box center [653, 179] width 723 height 17
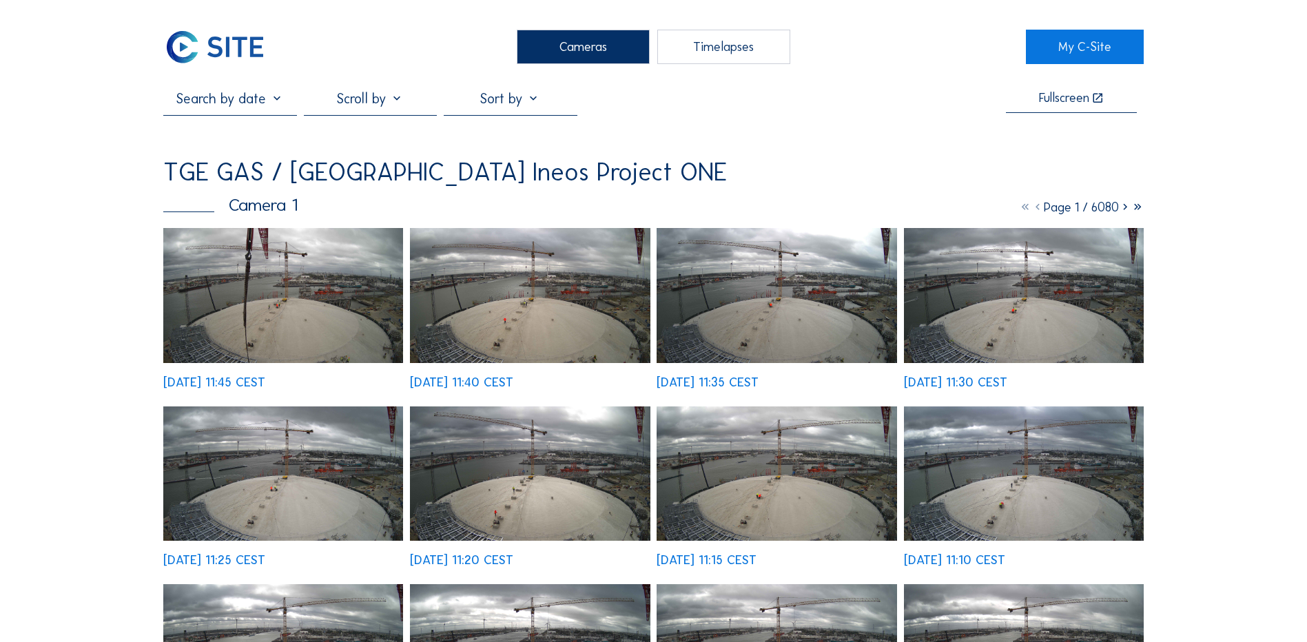
click at [1121, 210] on icon at bounding box center [1125, 207] width 12 height 15
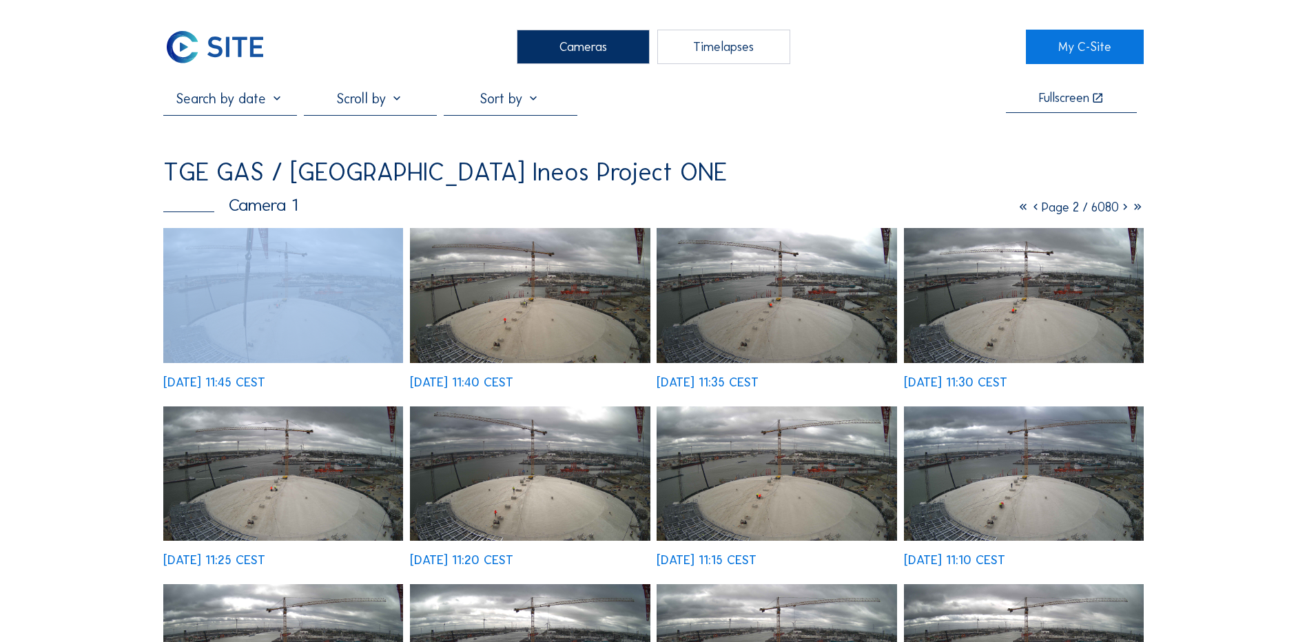
click at [1121, 210] on icon at bounding box center [1125, 207] width 12 height 15
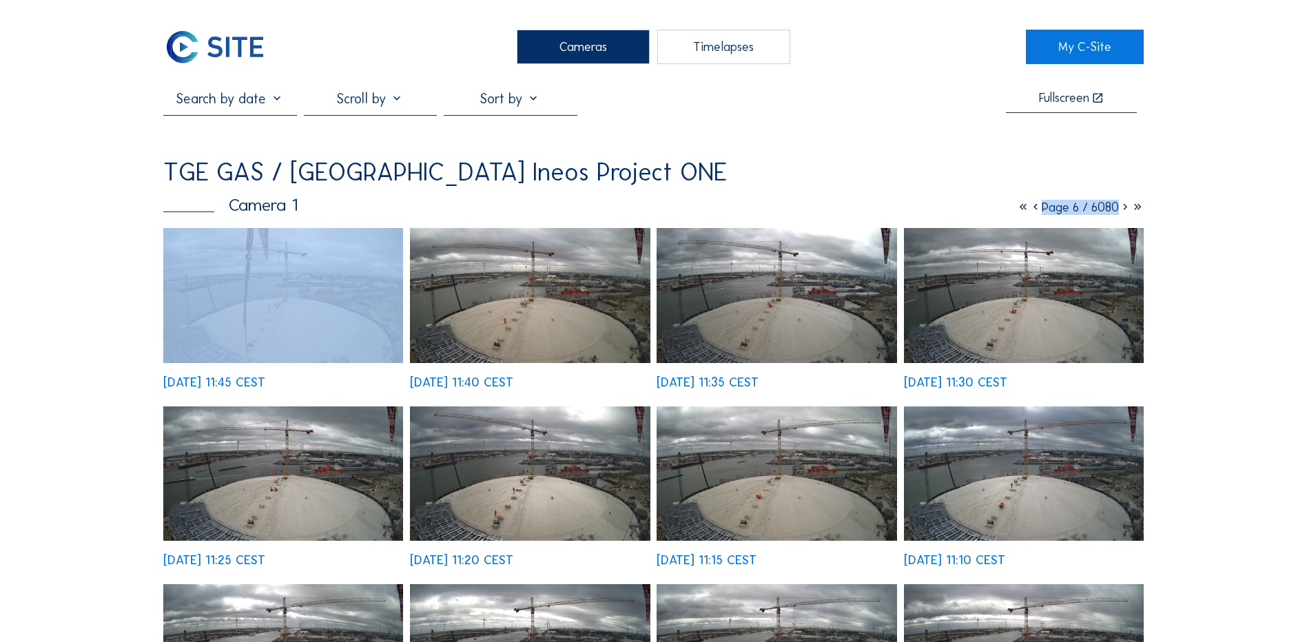
click at [1121, 210] on icon at bounding box center [1125, 207] width 12 height 15
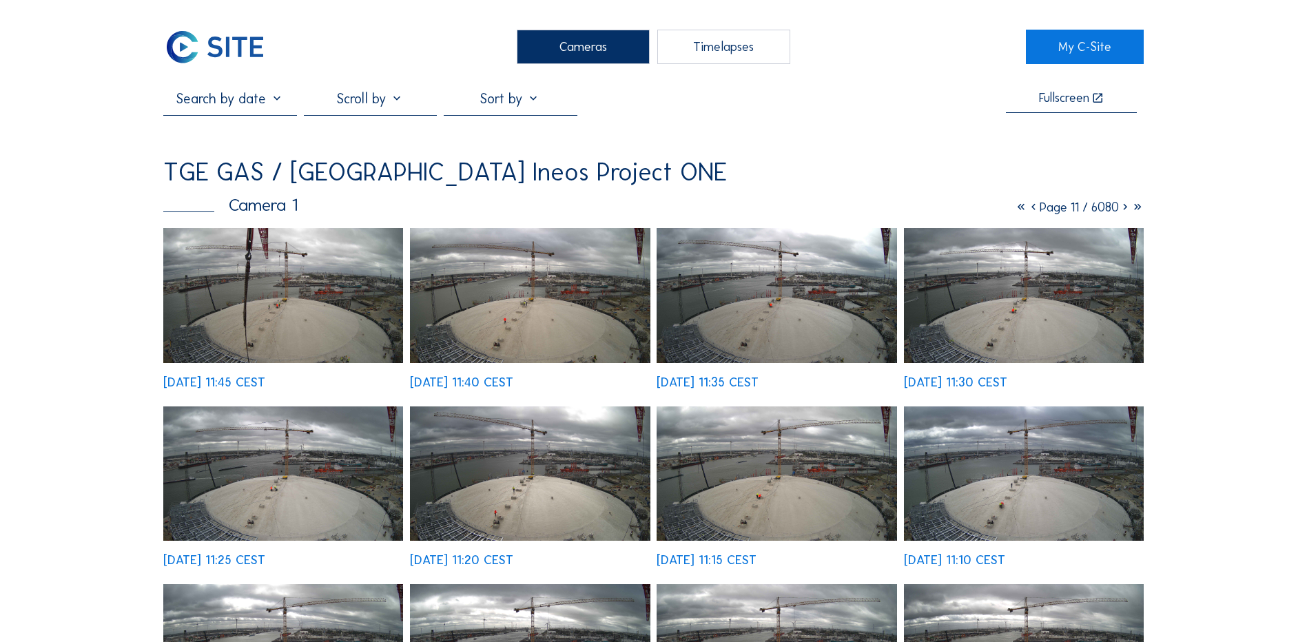
drag, startPoint x: 1121, startPoint y: 210, endPoint x: 1245, endPoint y: 281, distance: 143.5
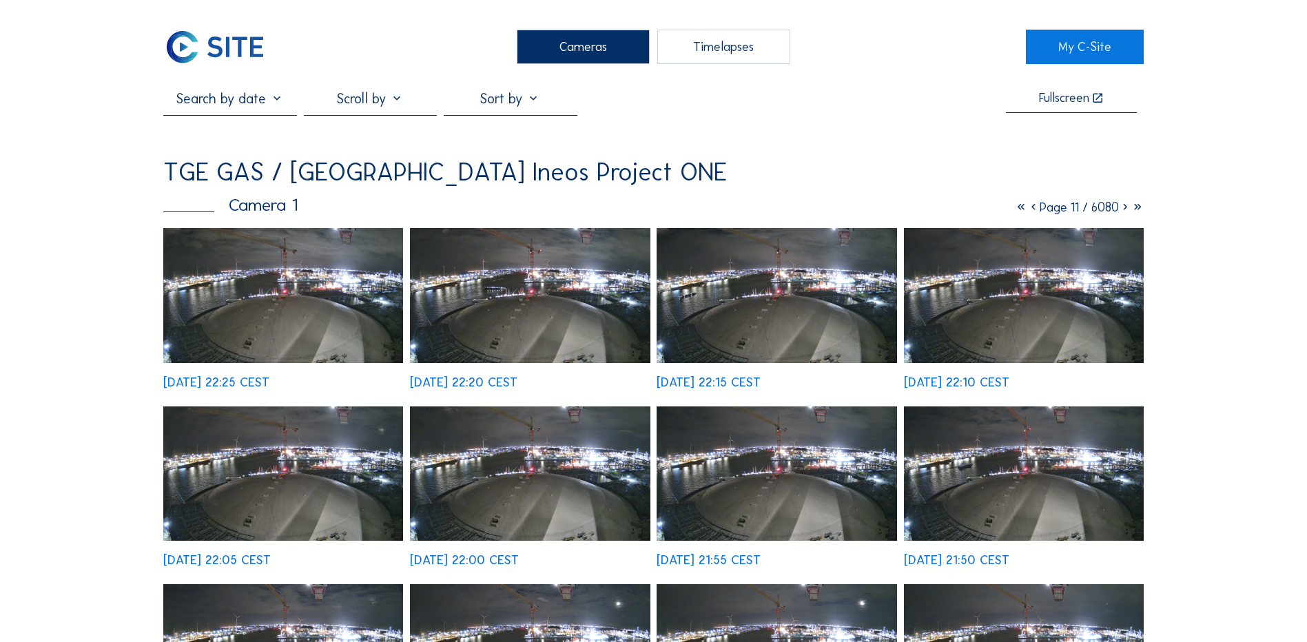
click at [1124, 209] on icon at bounding box center [1125, 207] width 12 height 15
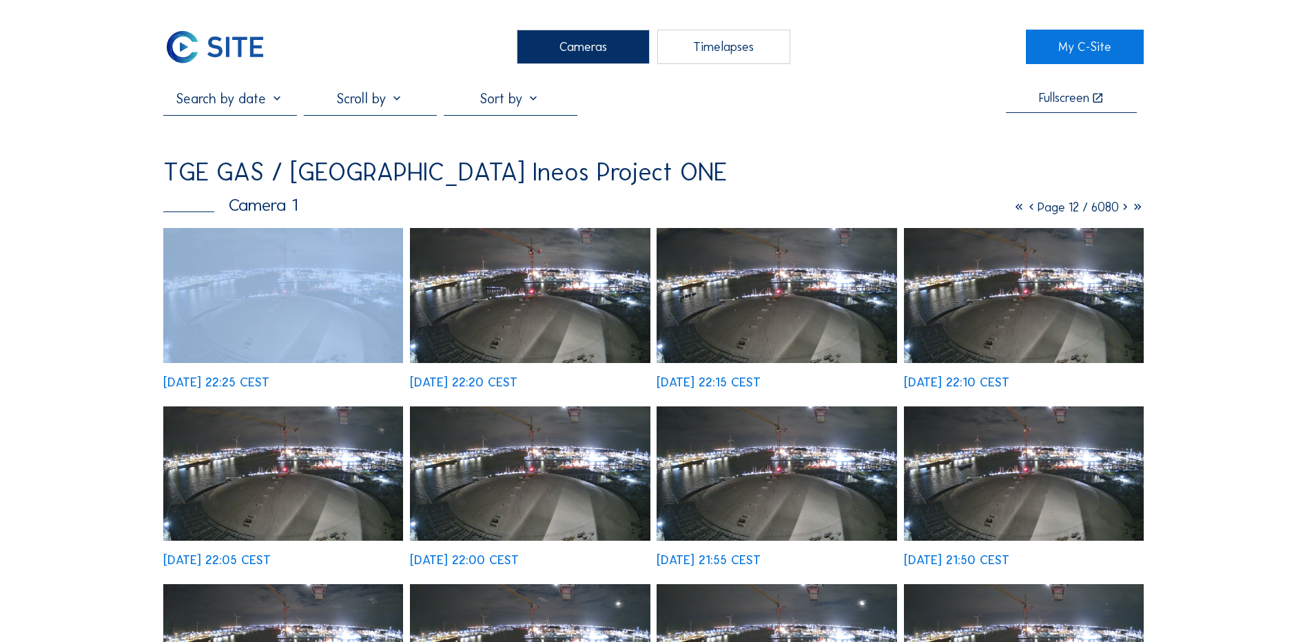
click at [1124, 209] on icon at bounding box center [1125, 207] width 12 height 15
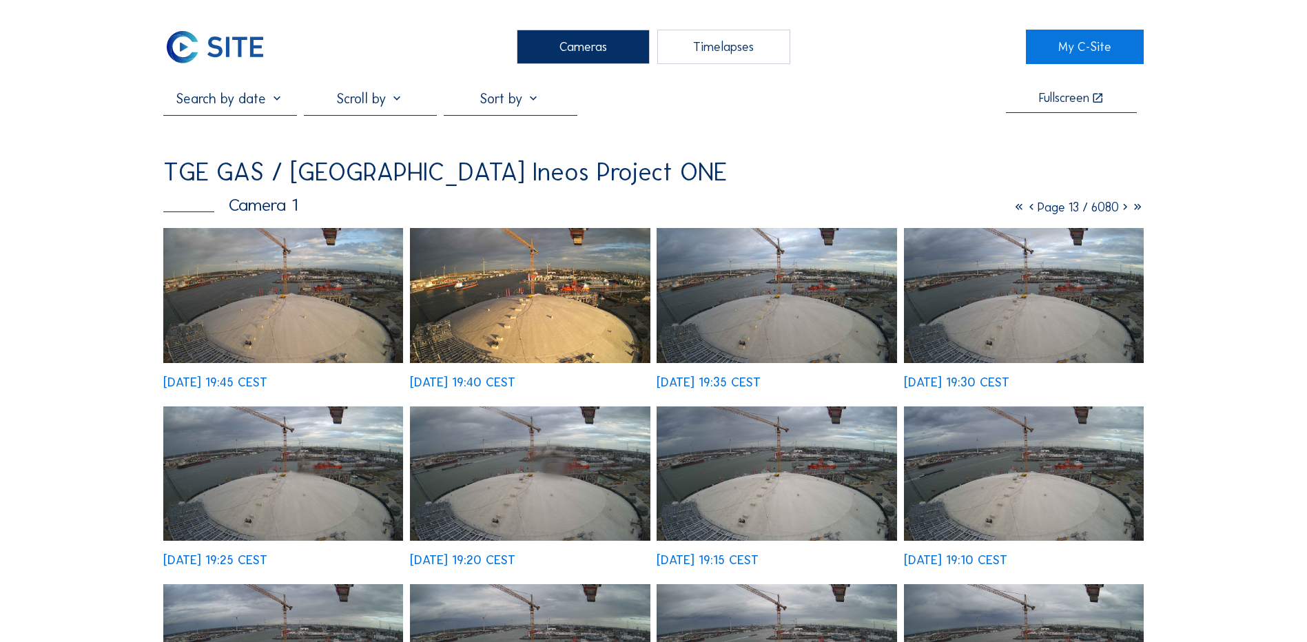
click at [1119, 211] on icon at bounding box center [1125, 207] width 12 height 15
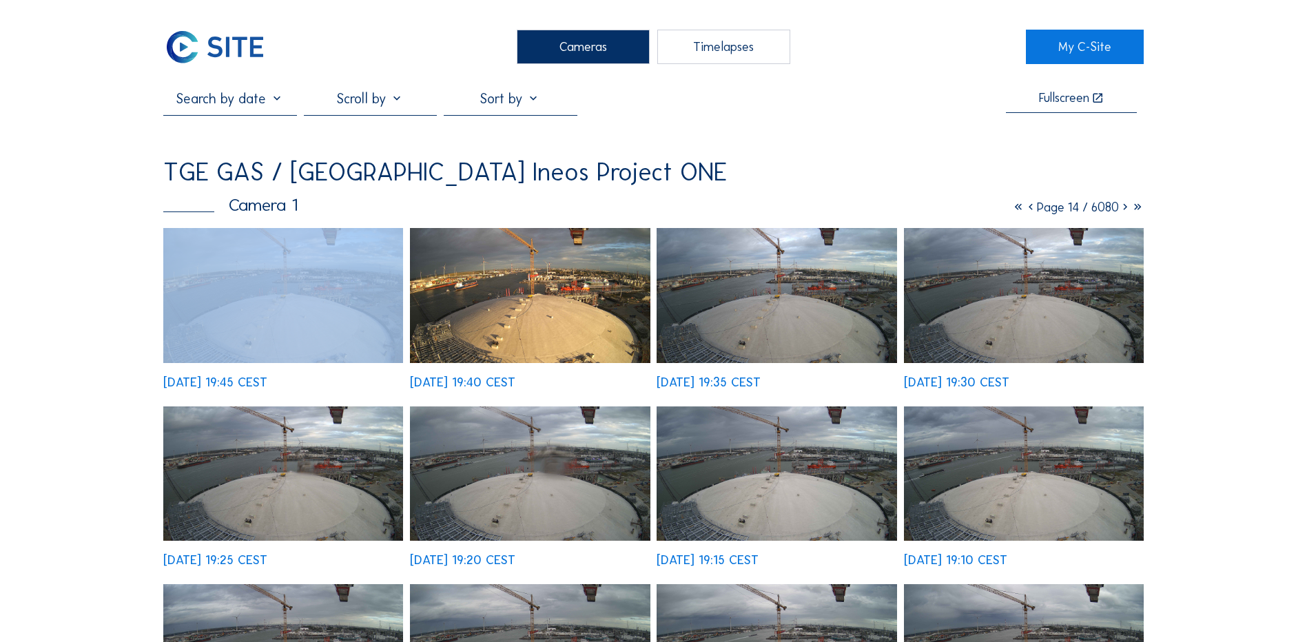
click at [1119, 211] on icon at bounding box center [1125, 207] width 12 height 15
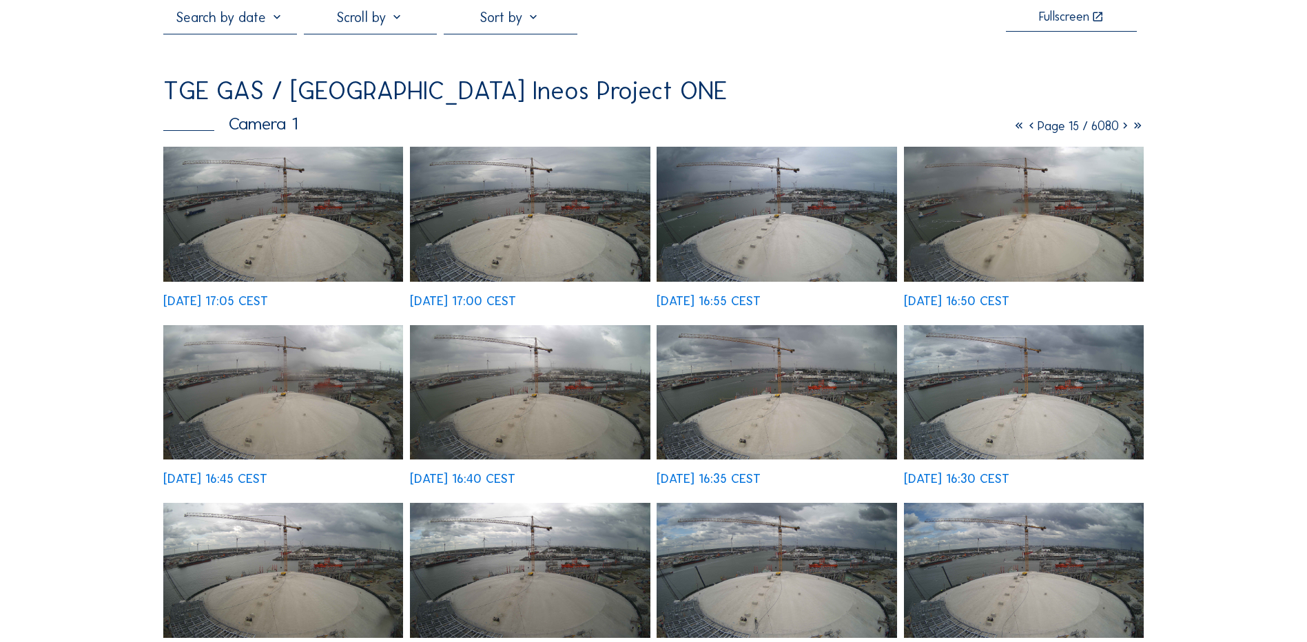
scroll to position [69, 0]
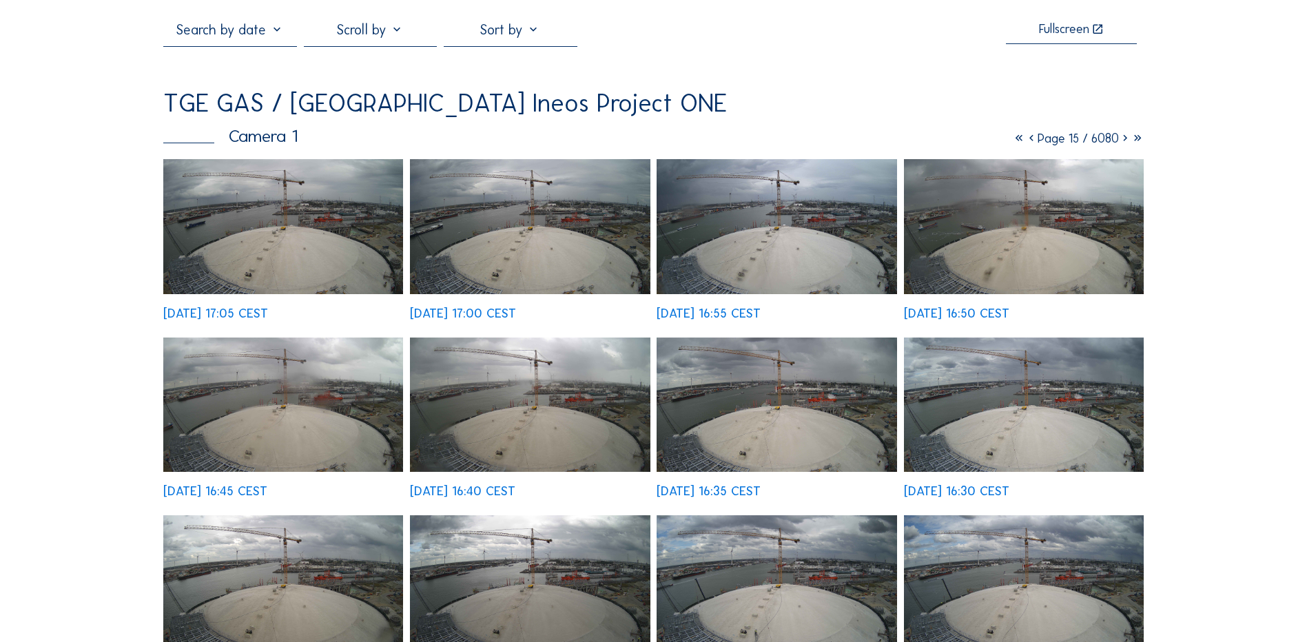
click at [1119, 144] on icon at bounding box center [1125, 138] width 12 height 15
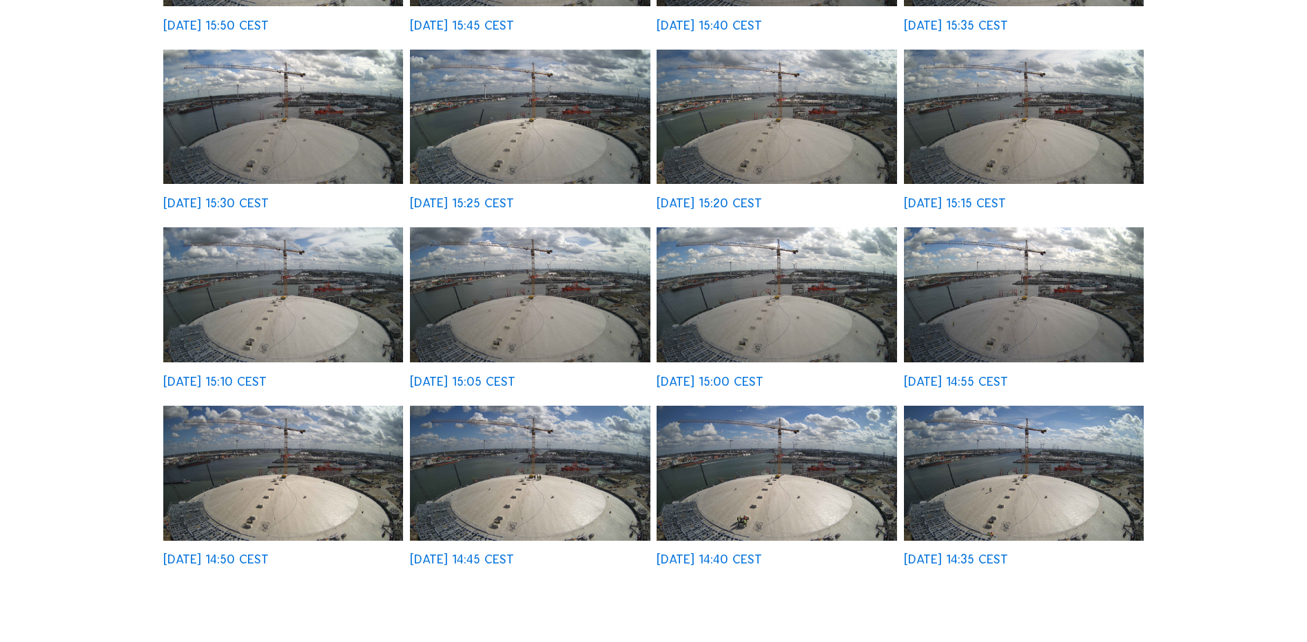
scroll to position [413, 0]
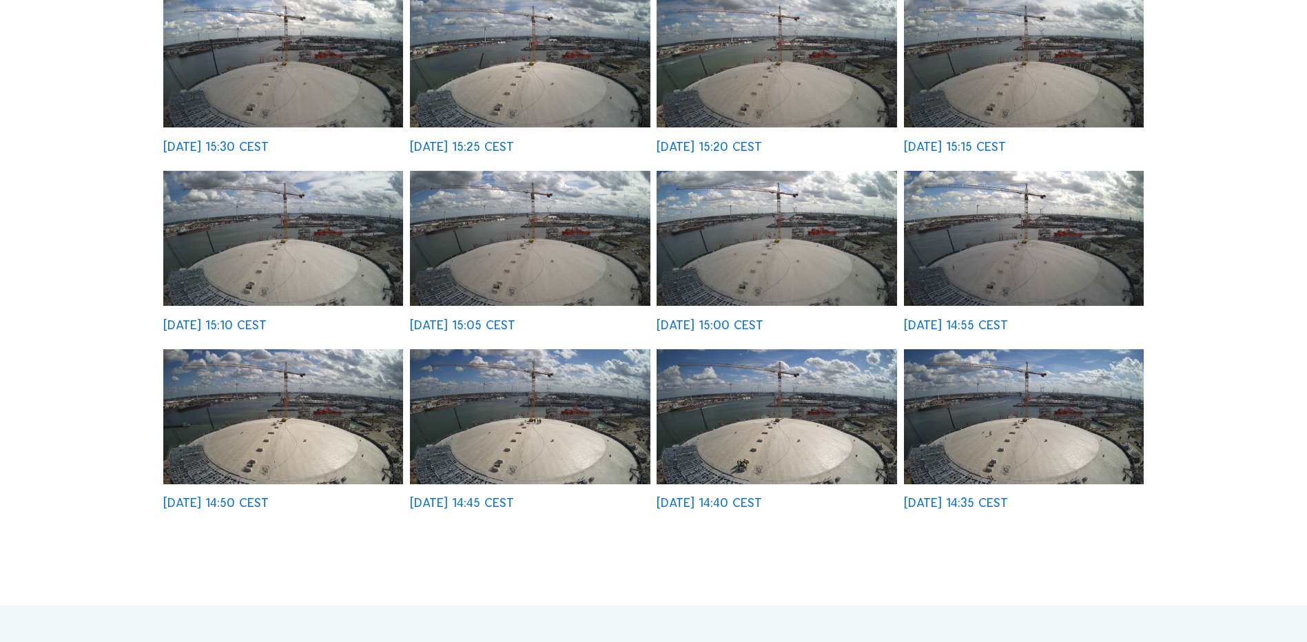
click at [1003, 431] on img at bounding box center [1024, 416] width 240 height 135
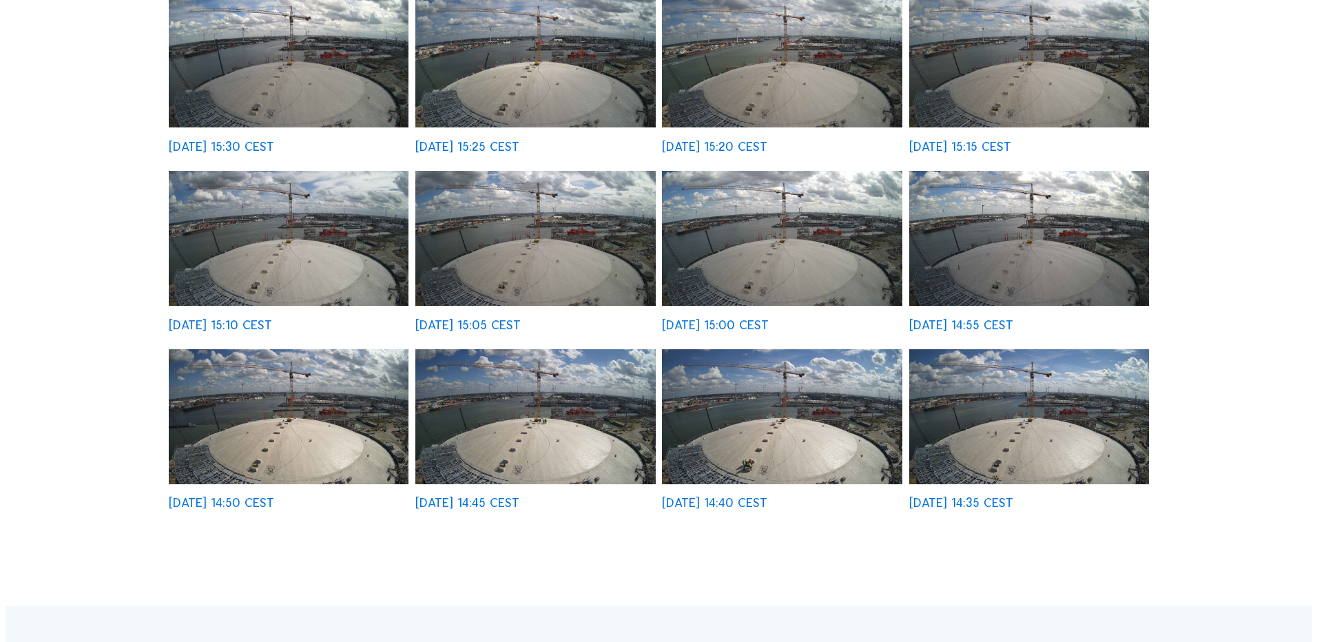
scroll to position [415, 0]
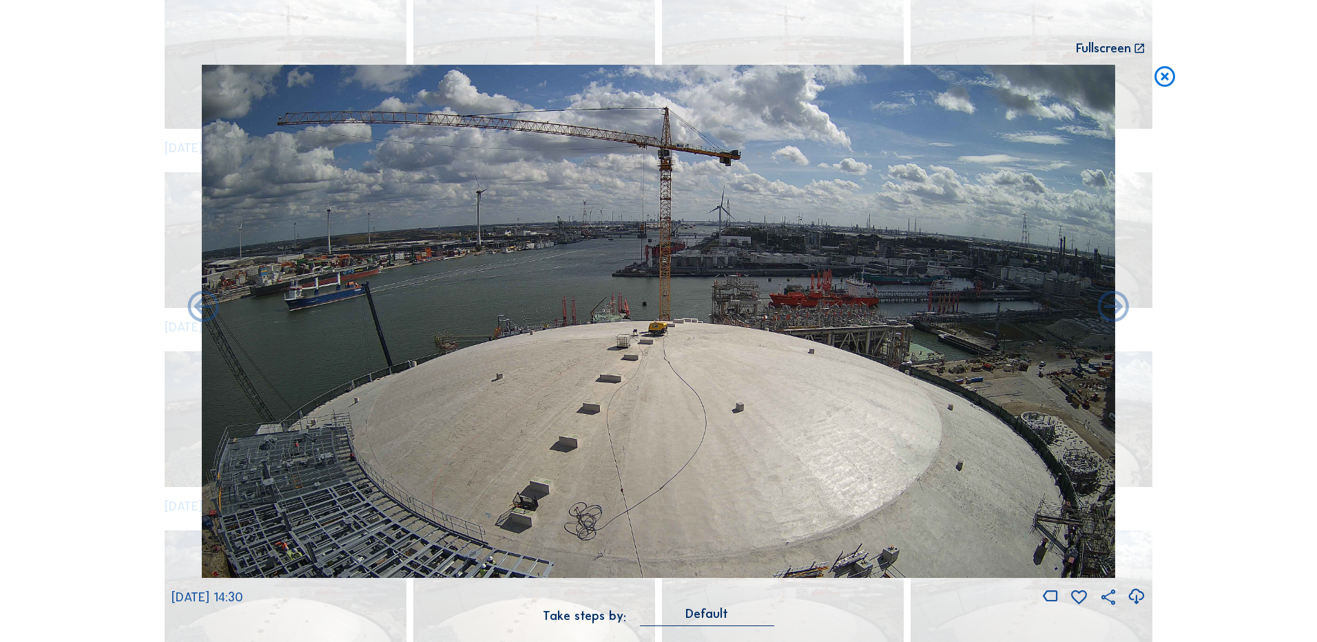
click at [1170, 78] on icon at bounding box center [1164, 77] width 25 height 25
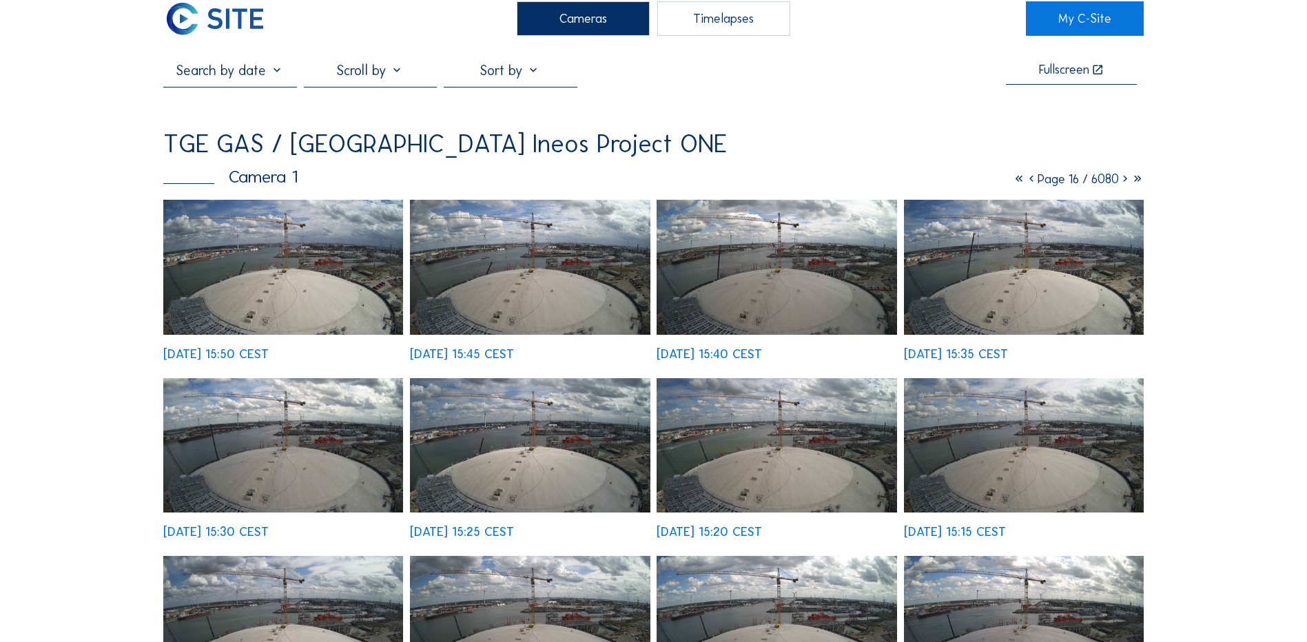
scroll to position [0, 0]
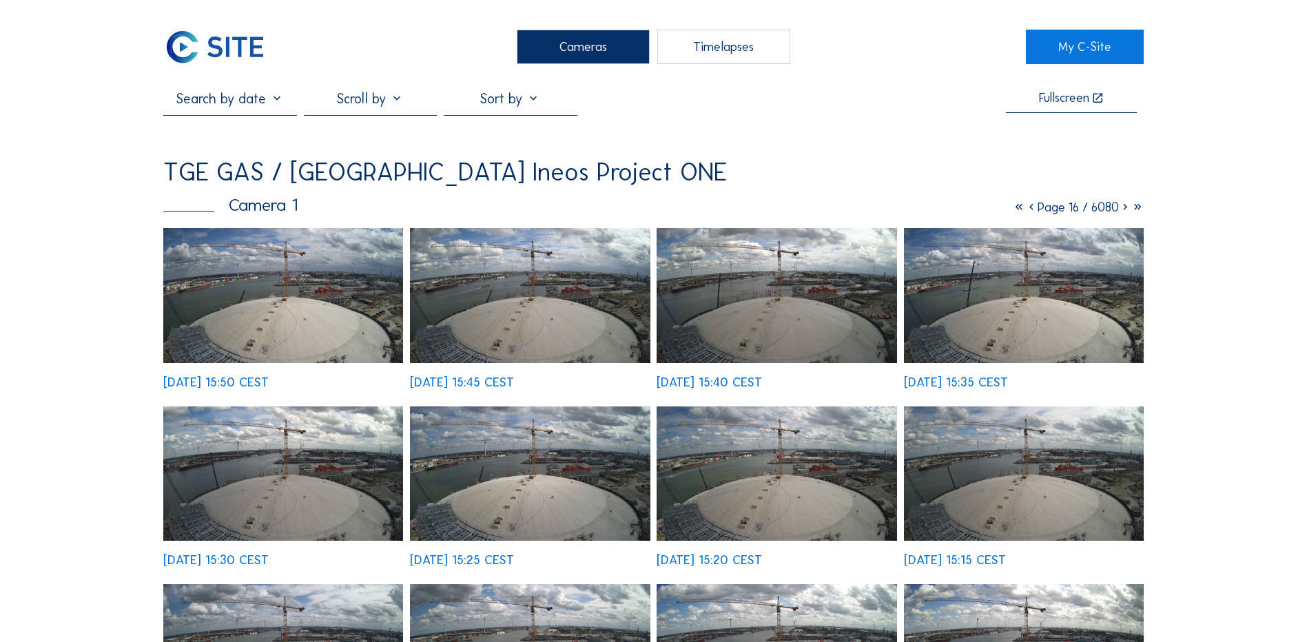
click at [1119, 208] on icon at bounding box center [1125, 207] width 12 height 15
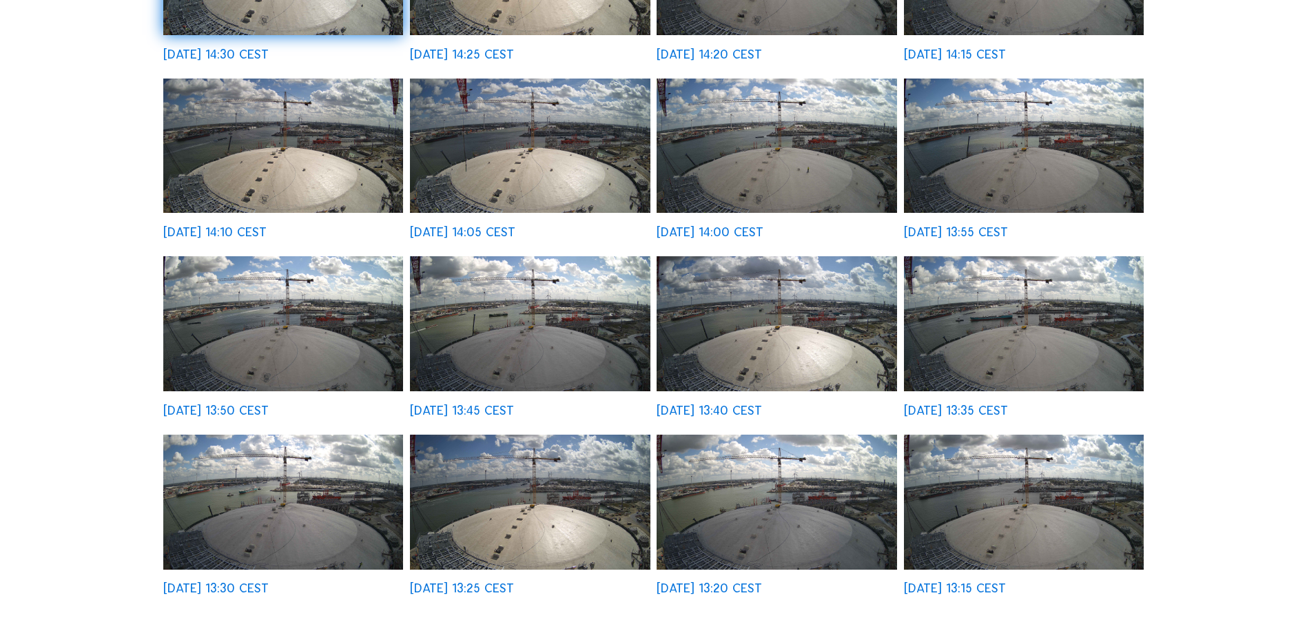
scroll to position [344, 0]
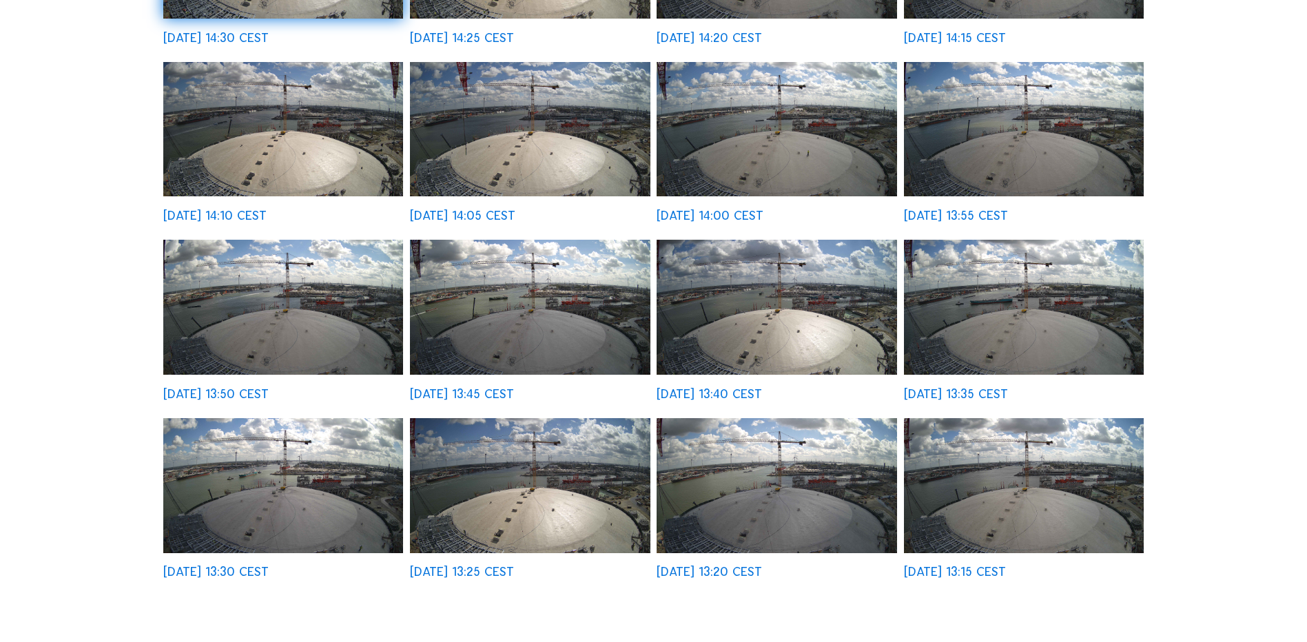
click at [744, 323] on img at bounding box center [776, 307] width 240 height 135
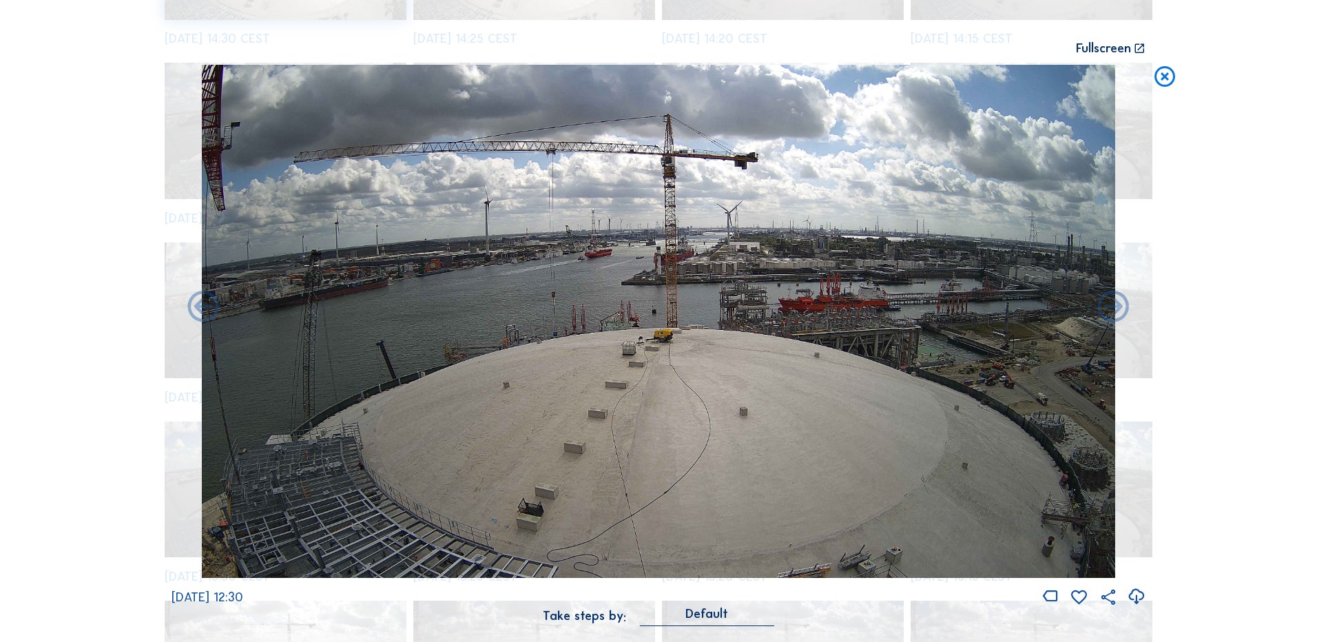
click at [1168, 76] on icon at bounding box center [1164, 77] width 25 height 25
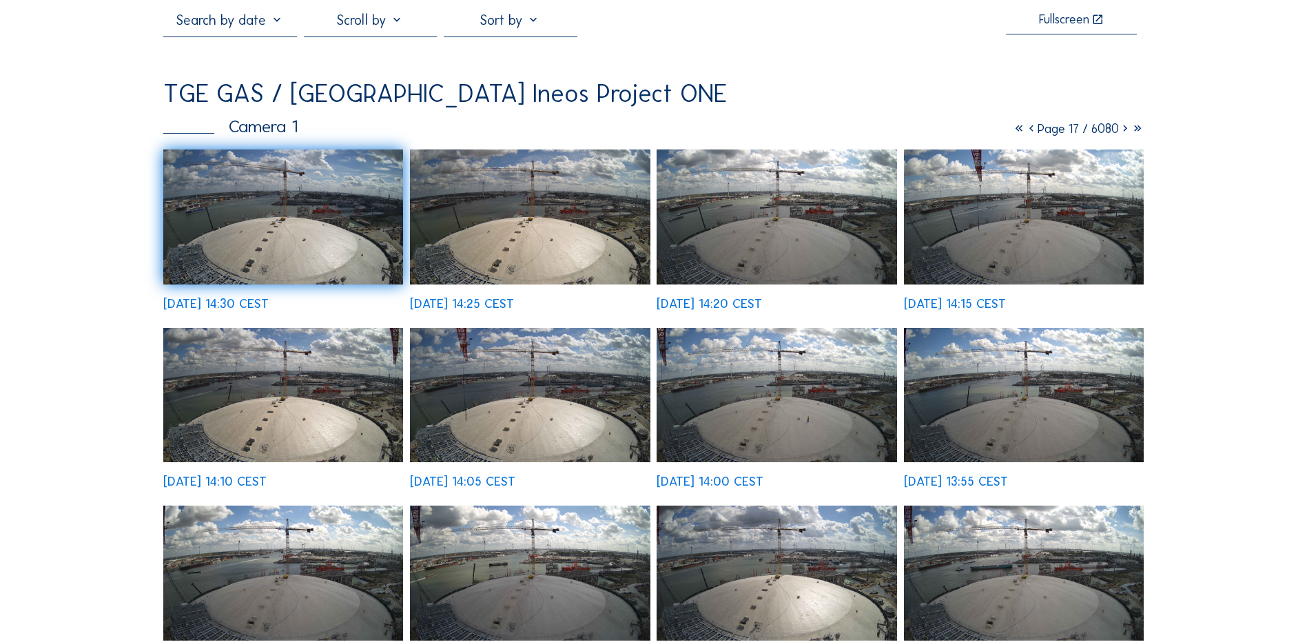
scroll to position [0, 0]
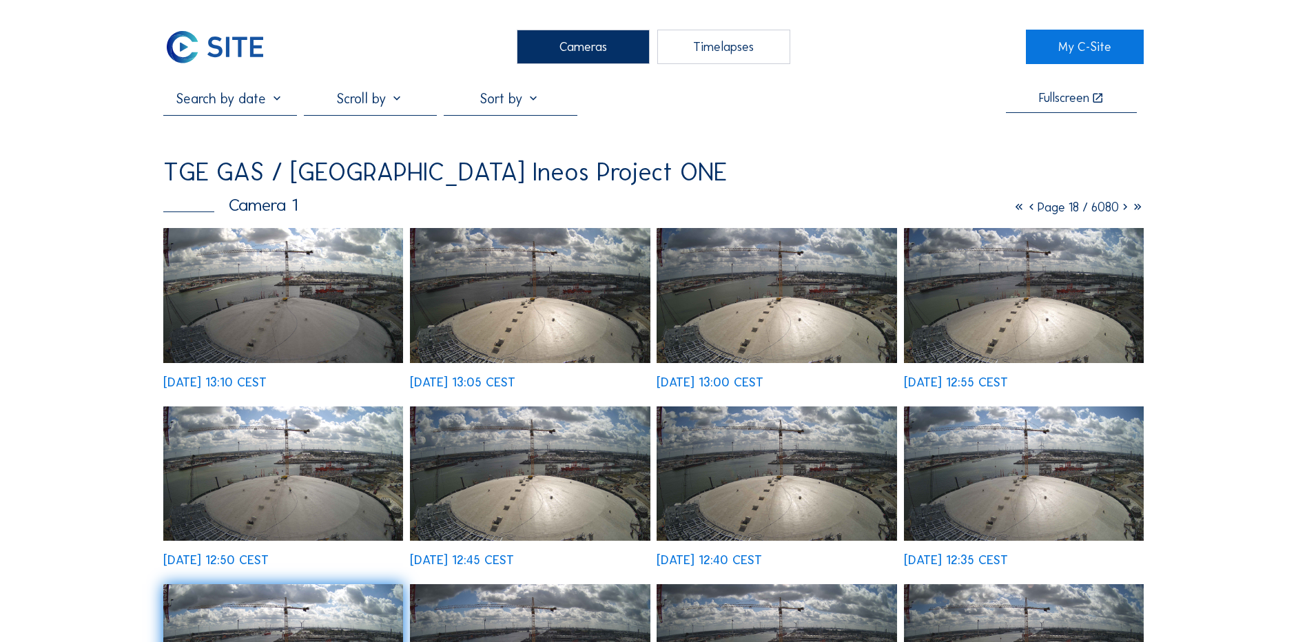
click at [559, 51] on div "Cameras" at bounding box center [583, 47] width 133 height 34
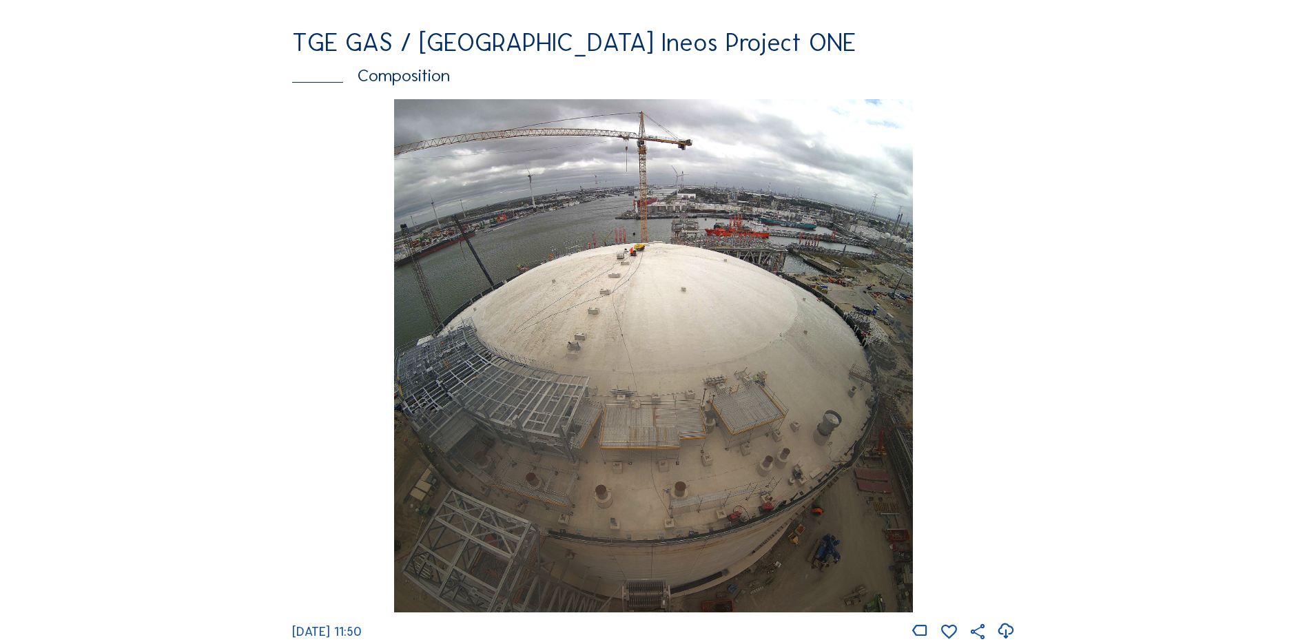
scroll to position [1860, 0]
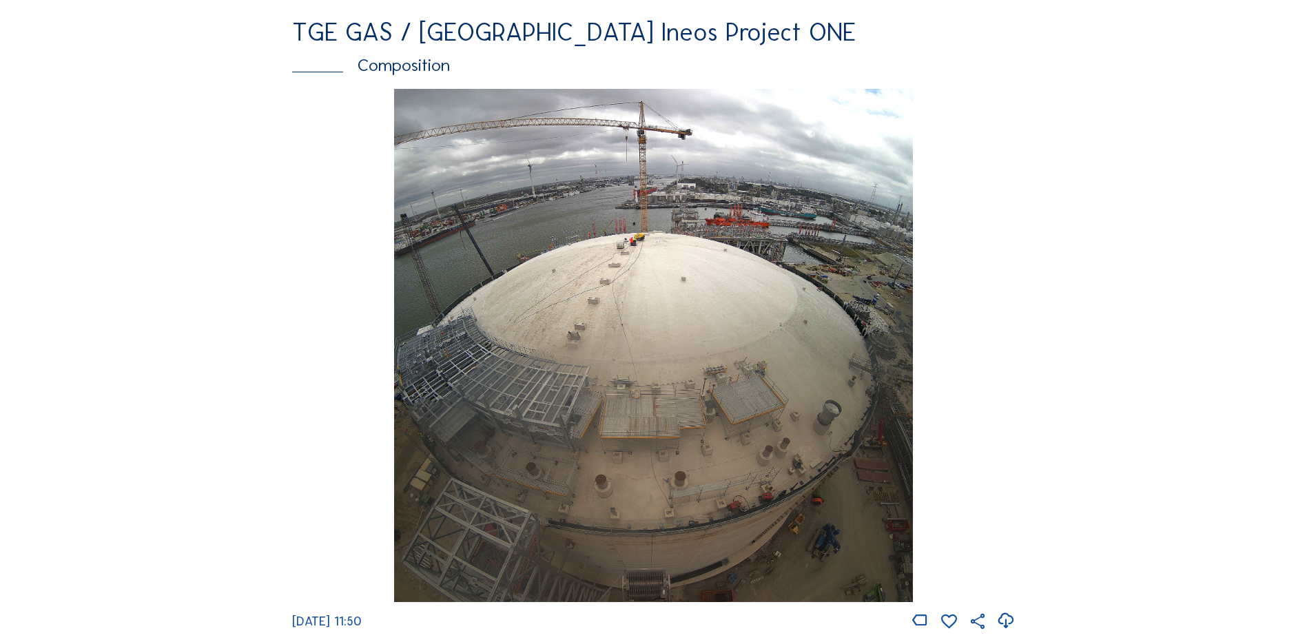
click at [728, 485] on img at bounding box center [653, 346] width 518 height 514
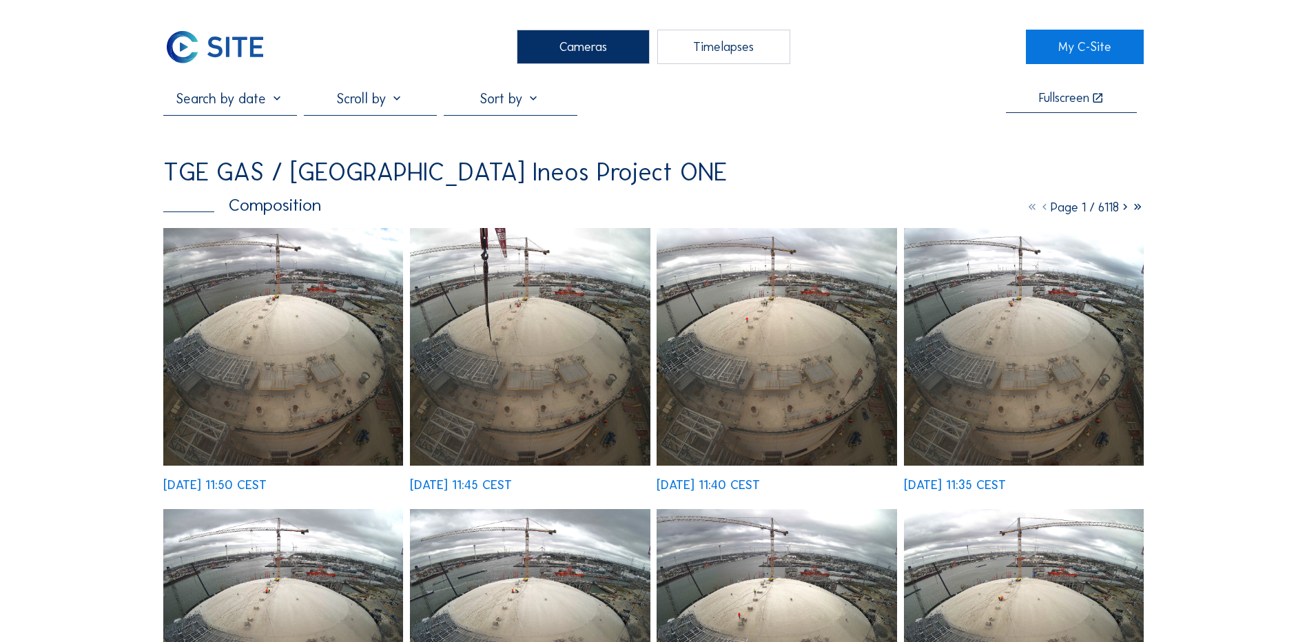
click at [1121, 208] on icon at bounding box center [1125, 207] width 12 height 15
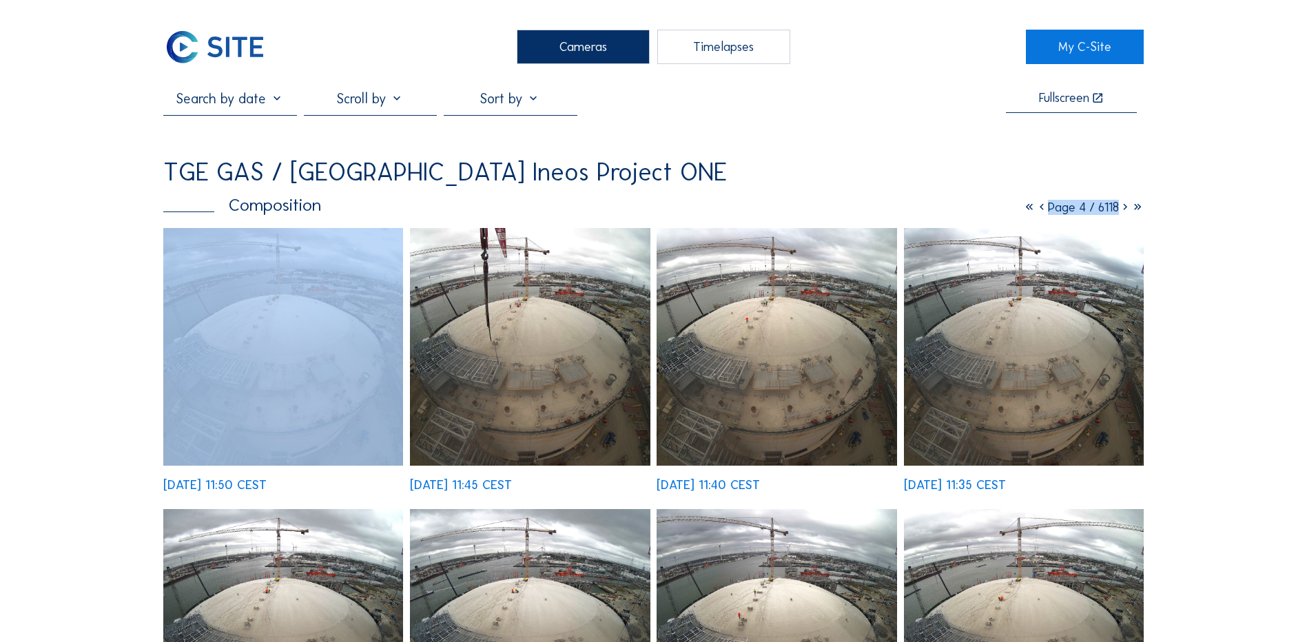
click at [1121, 208] on icon at bounding box center [1125, 207] width 12 height 15
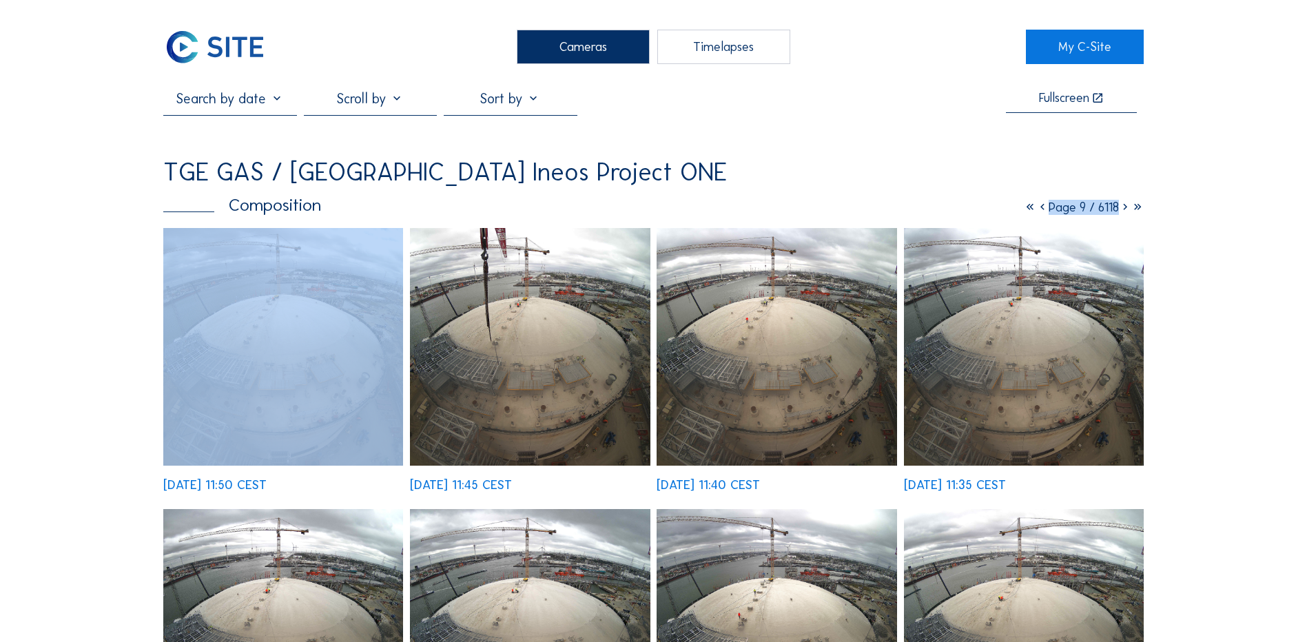
click at [1121, 208] on icon at bounding box center [1125, 207] width 12 height 15
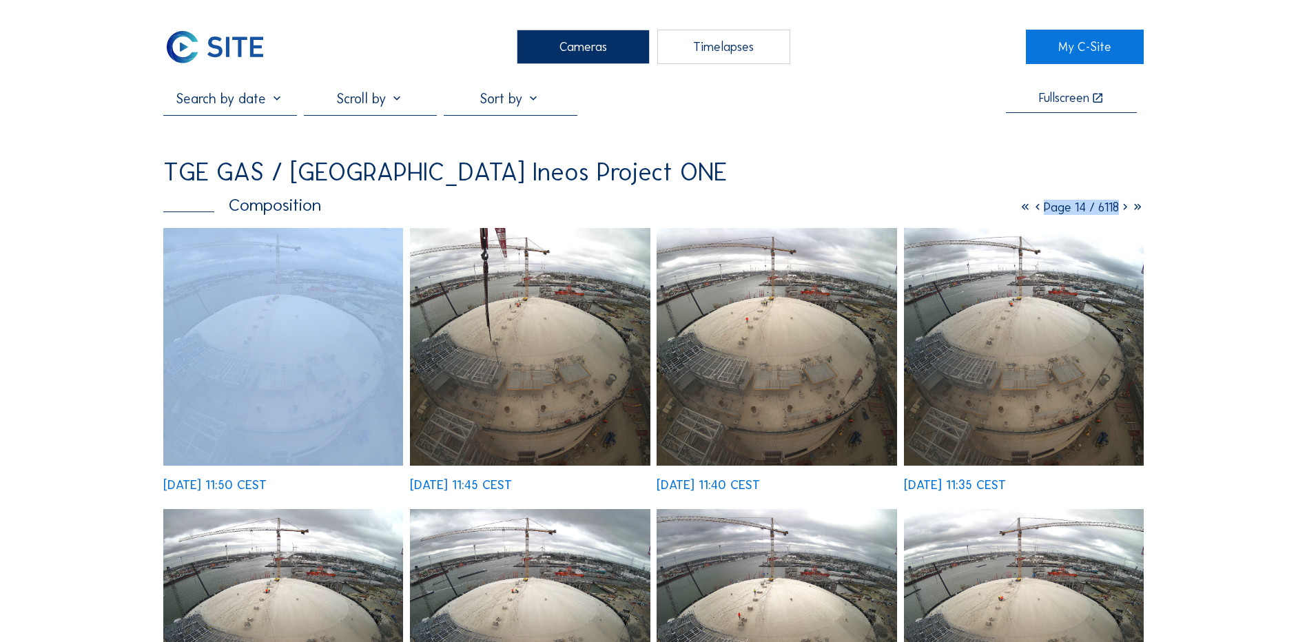
click at [1121, 208] on icon at bounding box center [1125, 207] width 12 height 15
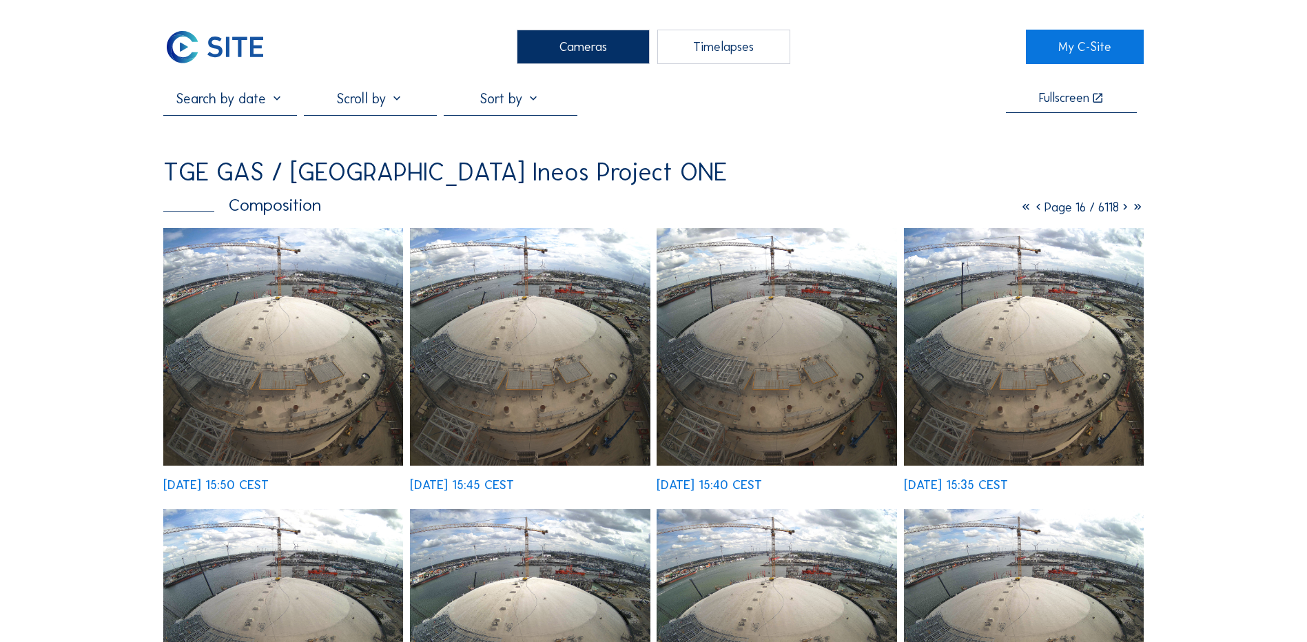
click at [1119, 208] on icon at bounding box center [1125, 207] width 12 height 15
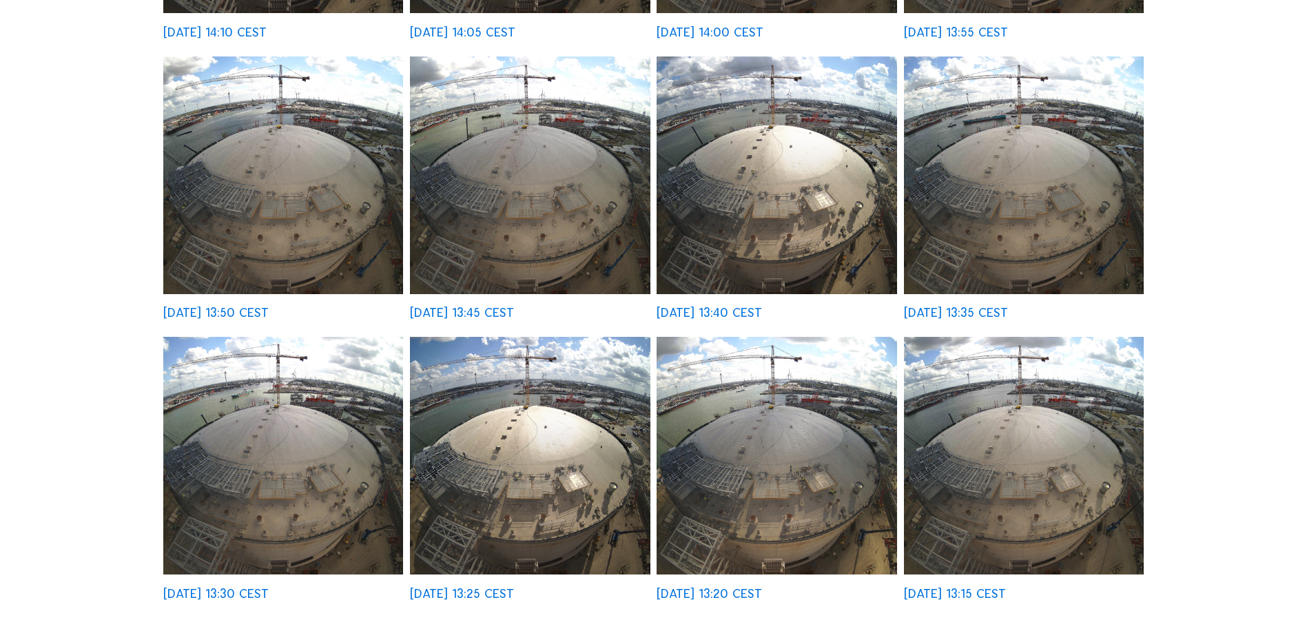
scroll to position [758, 0]
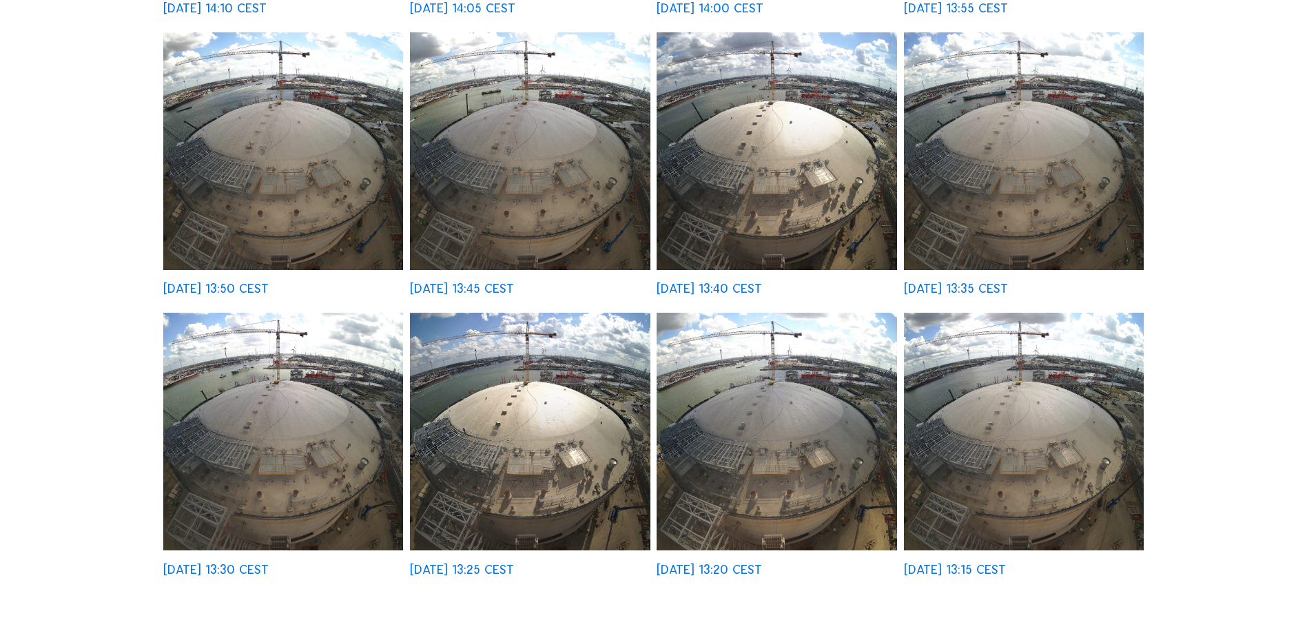
click at [548, 179] on img at bounding box center [530, 151] width 240 height 238
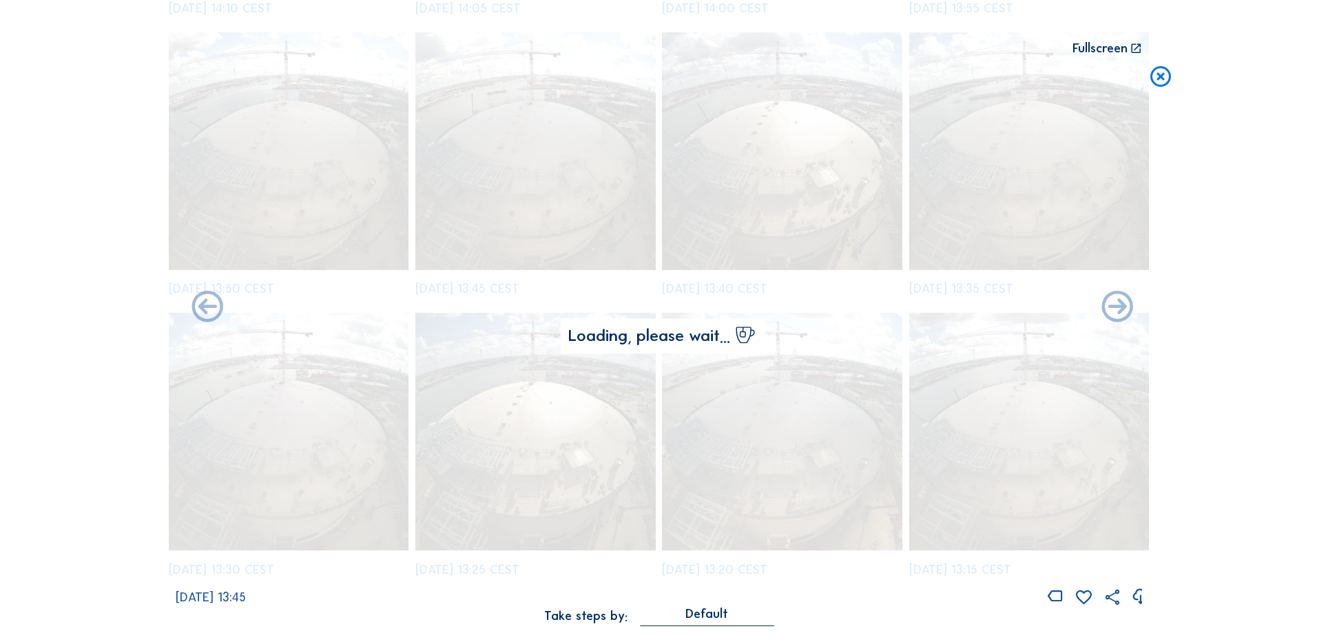
scroll to position [763, 0]
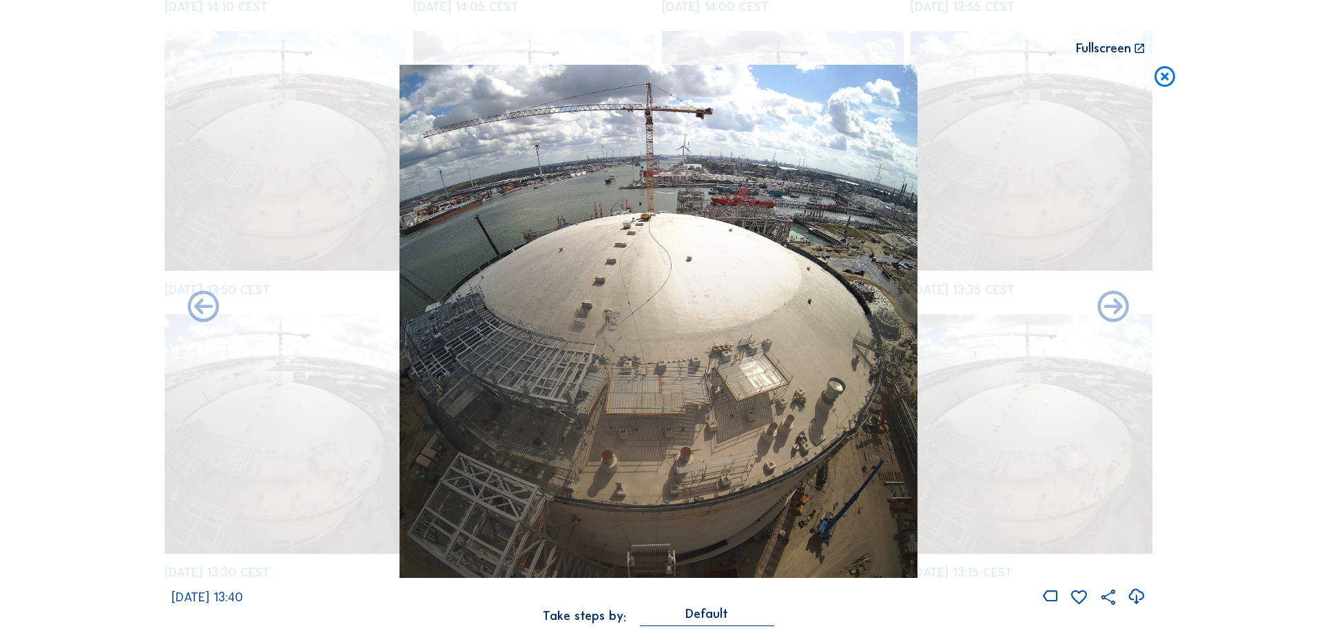
click at [1167, 81] on icon at bounding box center [1164, 77] width 25 height 25
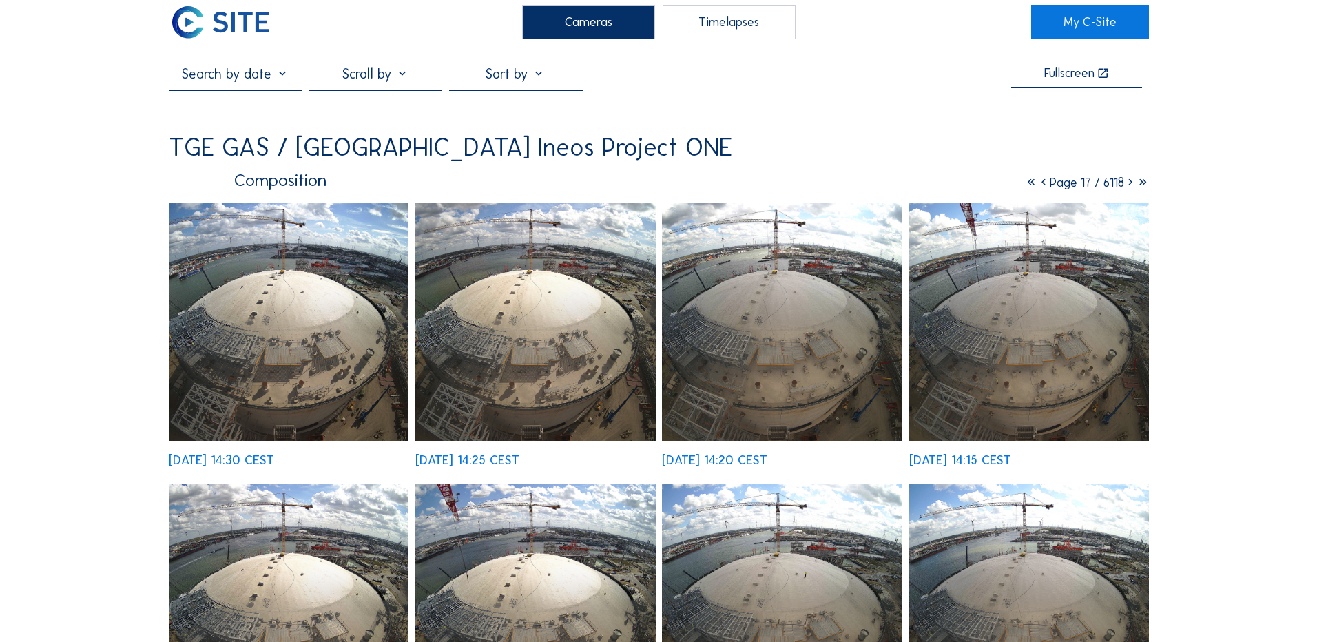
scroll to position [0, 0]
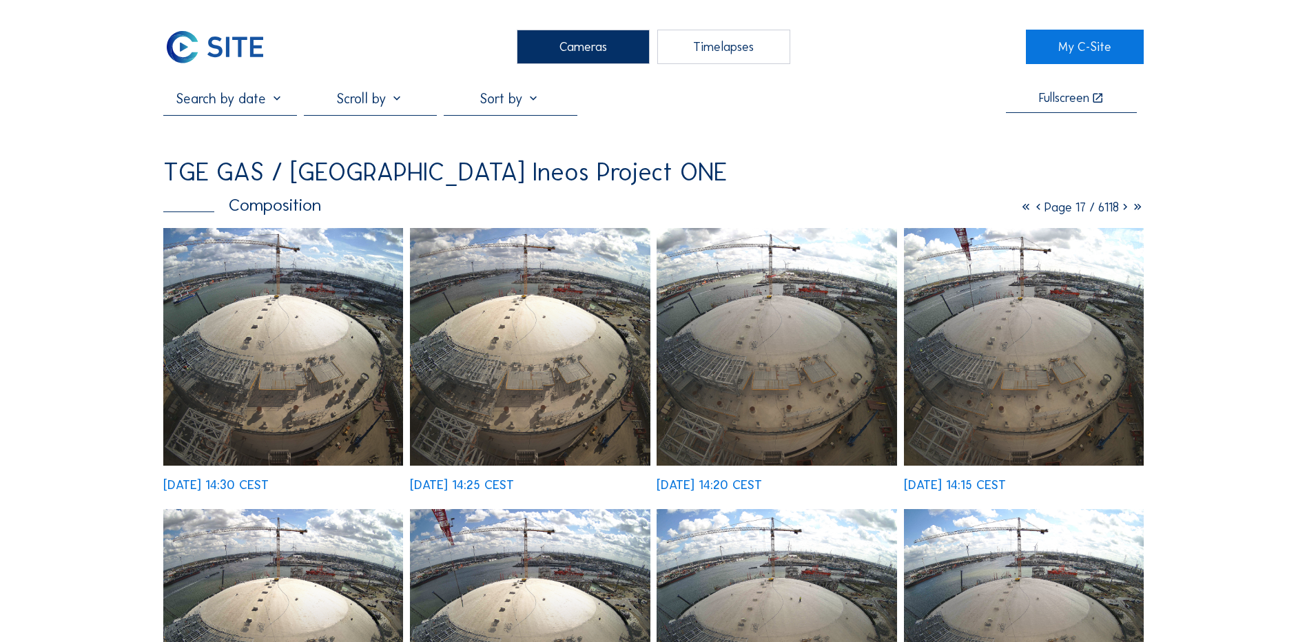
click at [1121, 210] on icon at bounding box center [1125, 207] width 12 height 15
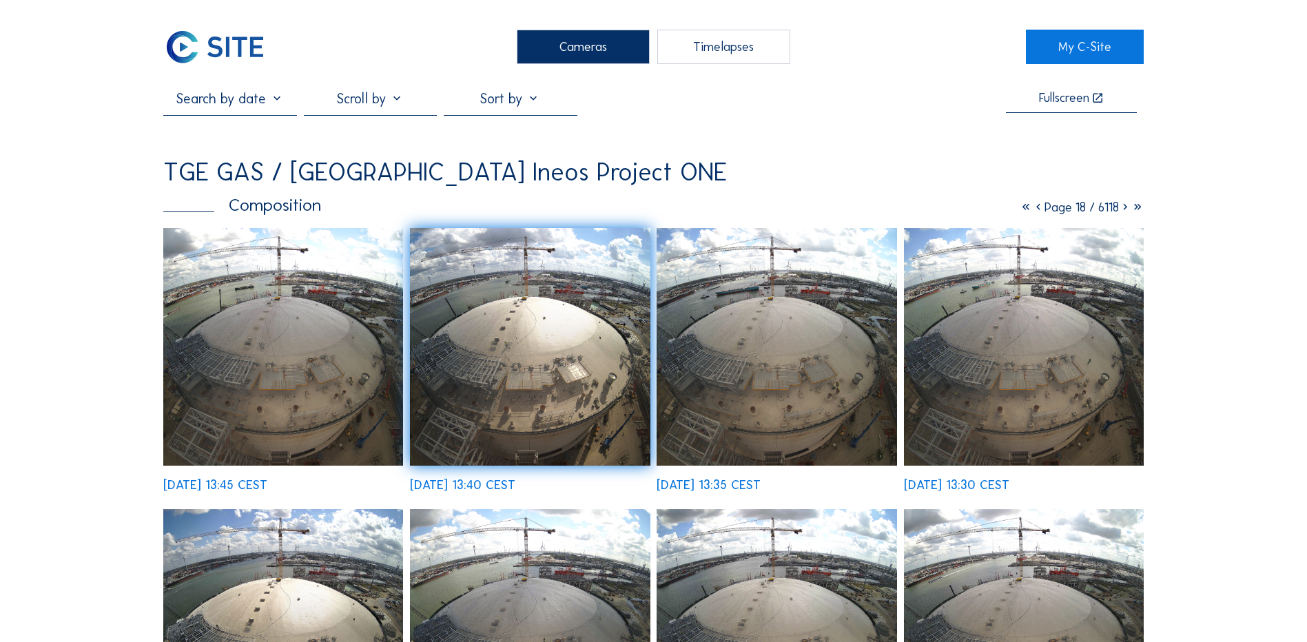
click at [240, 373] on img at bounding box center [283, 347] width 240 height 238
